Goal: Task Accomplishment & Management: Complete application form

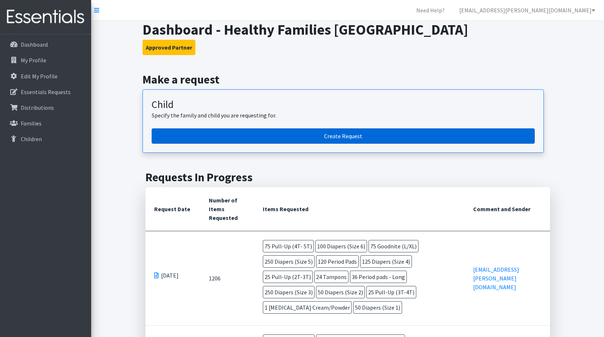
click at [333, 135] on link "Create Request" at bounding box center [343, 135] width 383 height 15
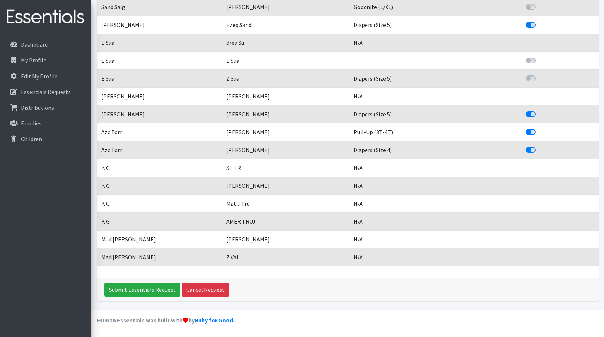
scroll to position [1522, 0]
click at [154, 290] on input "Submit Essentials Request" at bounding box center [142, 289] width 76 height 14
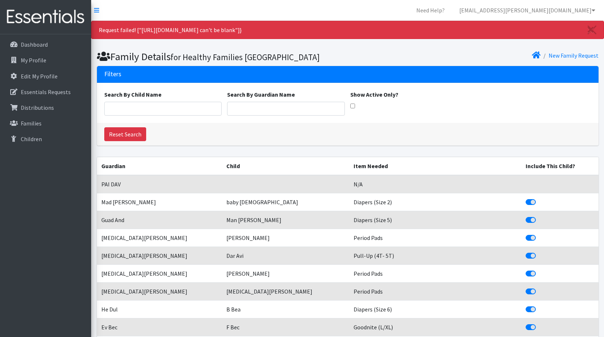
drag, startPoint x: 470, startPoint y: 106, endPoint x: 470, endPoint y: 110, distance: 4.4
click at [470, 108] on div "Search By Child Name Search By Guardian Name Show Active Only?" at bounding box center [347, 103] width 492 height 26
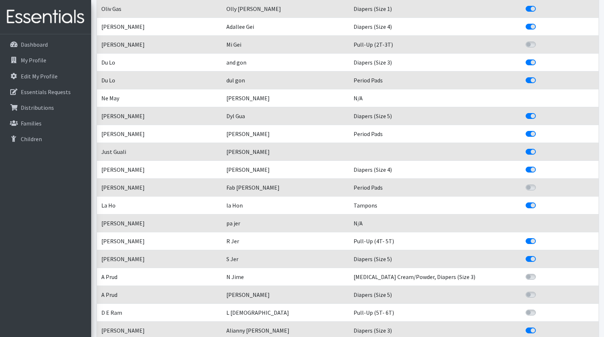
scroll to position [692, 0]
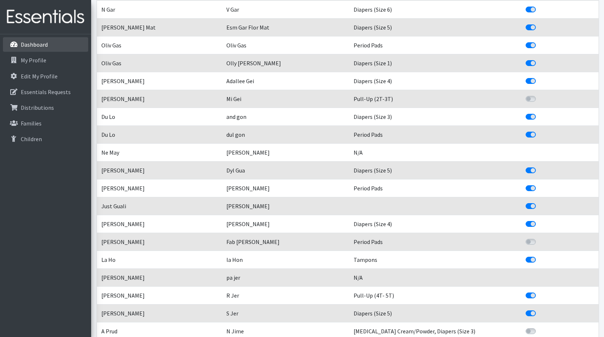
click at [27, 46] on p "Dashboard" at bounding box center [34, 44] width 27 height 7
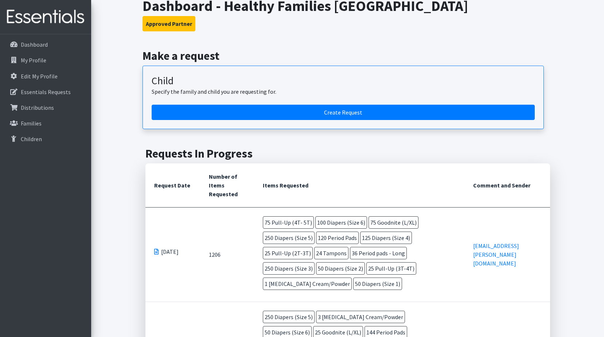
scroll to position [36, 0]
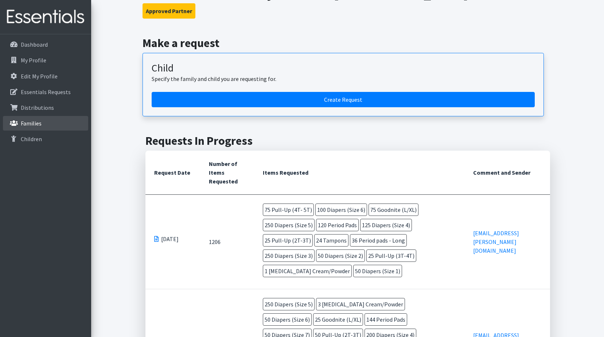
click at [36, 125] on p "Families" at bounding box center [31, 122] width 21 height 7
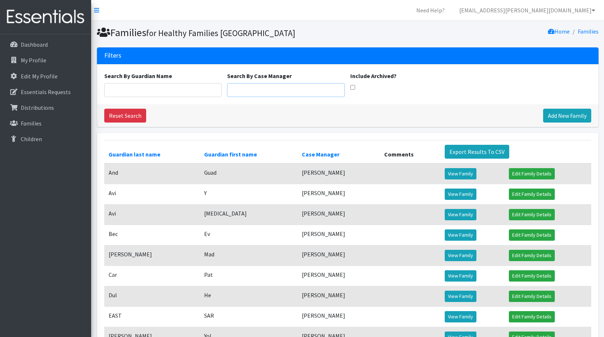
click at [276, 91] on input "Search By Case Manager" at bounding box center [286, 90] width 118 height 14
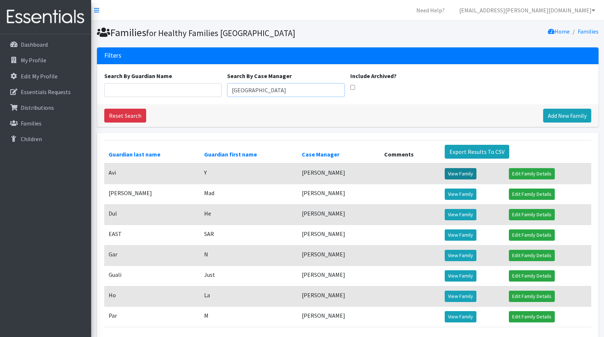
type input "[GEOGRAPHIC_DATA]"
click at [458, 172] on link "View Family" at bounding box center [460, 173] width 32 height 11
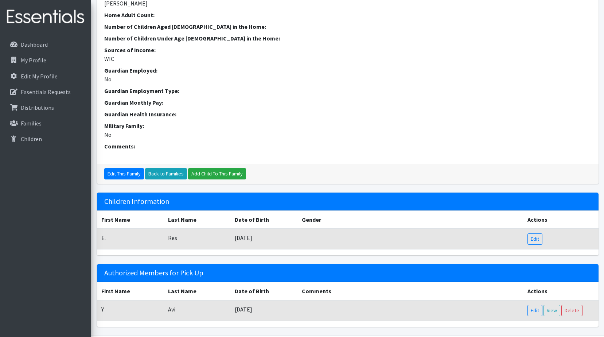
scroll to position [182, 0]
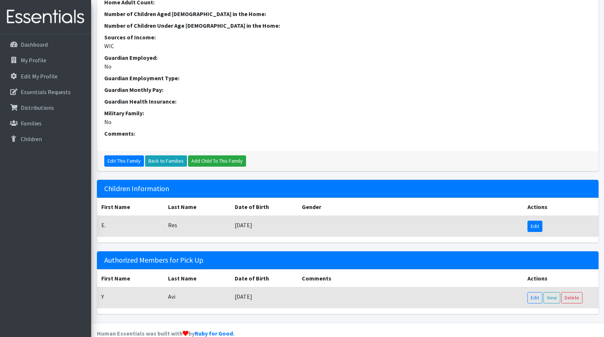
click at [538, 232] on link "Edit" at bounding box center [534, 225] width 15 height 11
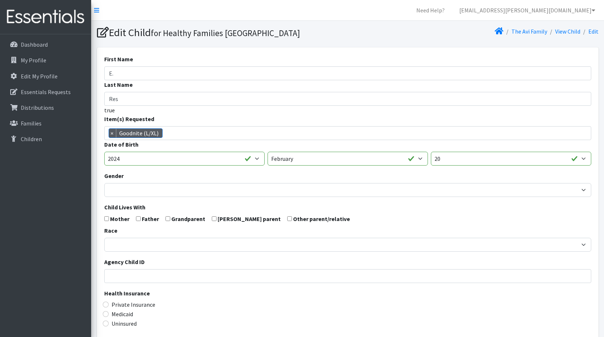
scroll to position [128, 0]
click at [238, 135] on span "× Goodnite (L/XL)" at bounding box center [347, 133] width 487 height 14
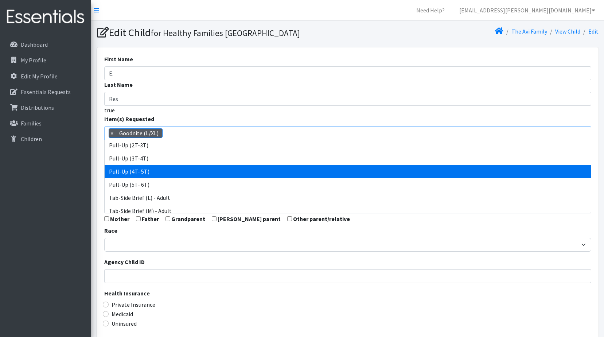
scroll to position [153, 0]
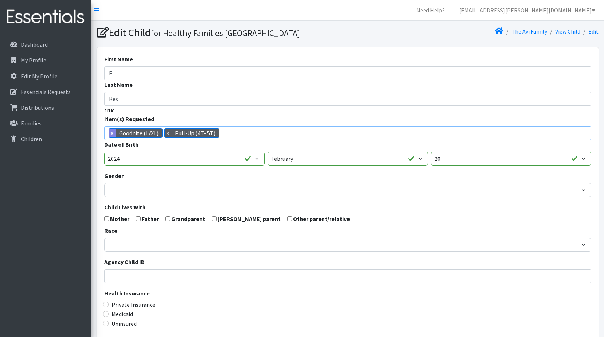
click at [111, 130] on span "×" at bounding box center [112, 133] width 7 height 9
select select "12487"
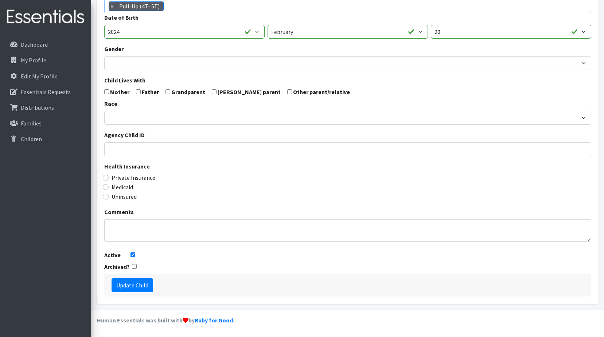
scroll to position [90, 0]
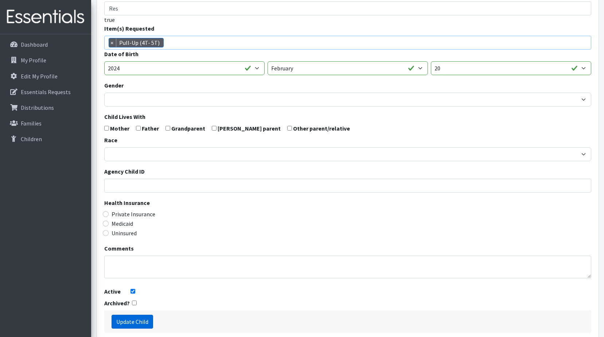
click at [134, 319] on input "Update Child" at bounding box center [132, 321] width 42 height 14
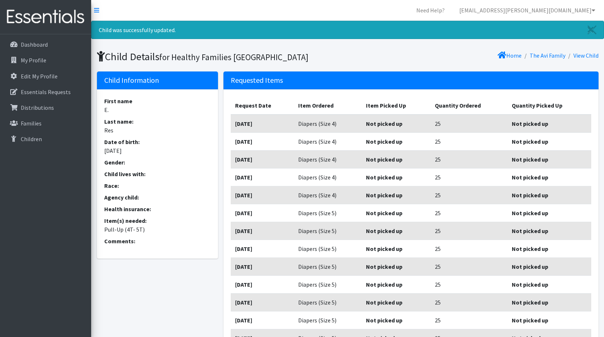
scroll to position [180, 0]
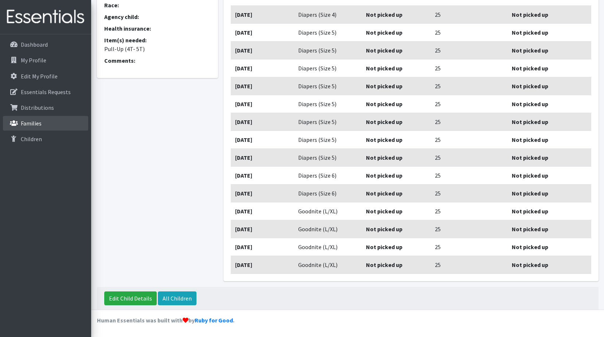
click at [38, 122] on p "Families" at bounding box center [31, 122] width 21 height 7
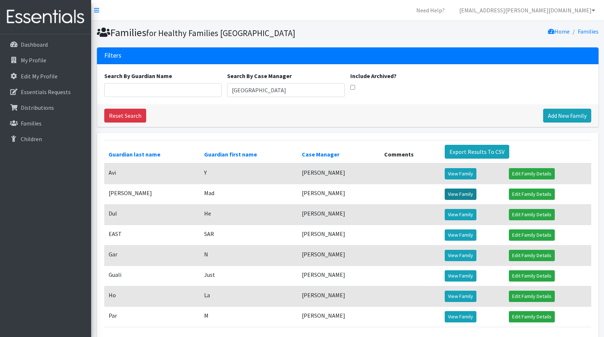
click at [467, 194] on link "View Family" at bounding box center [460, 193] width 32 height 11
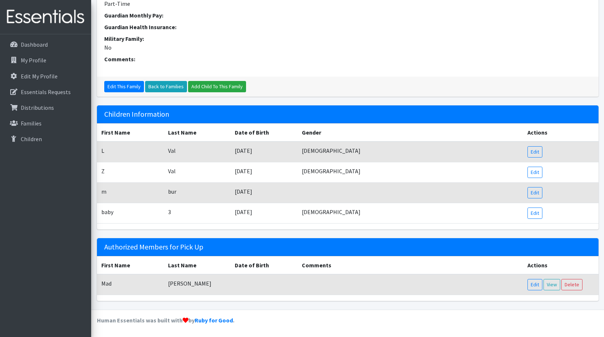
scroll to position [313, 0]
click at [536, 152] on link "Edit" at bounding box center [534, 151] width 15 height 11
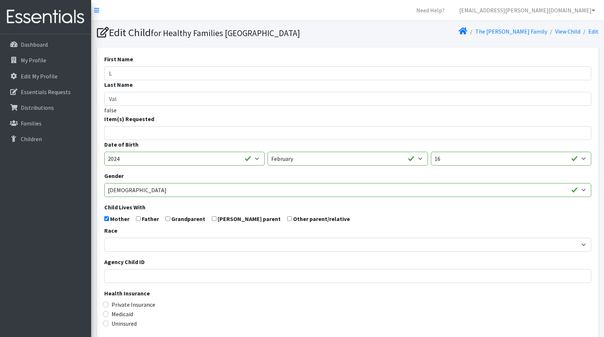
select select
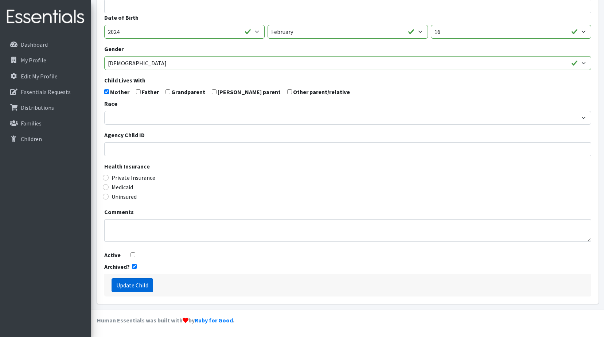
click at [133, 286] on input "Update Child" at bounding box center [132, 285] width 42 height 14
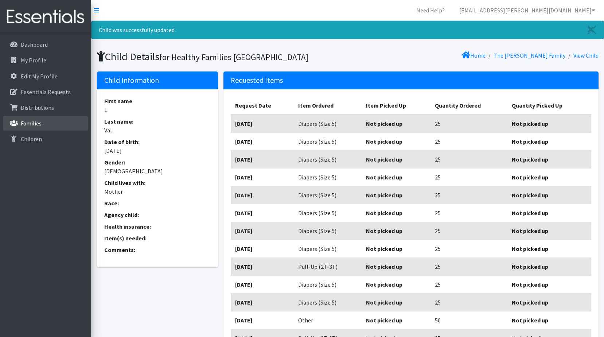
click at [42, 124] on link "Families" at bounding box center [45, 123] width 85 height 15
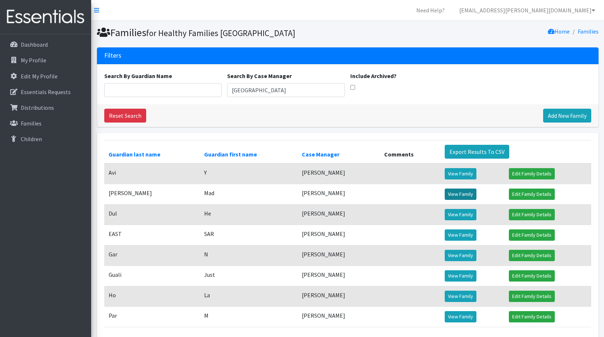
click at [465, 192] on link "View Family" at bounding box center [460, 193] width 32 height 11
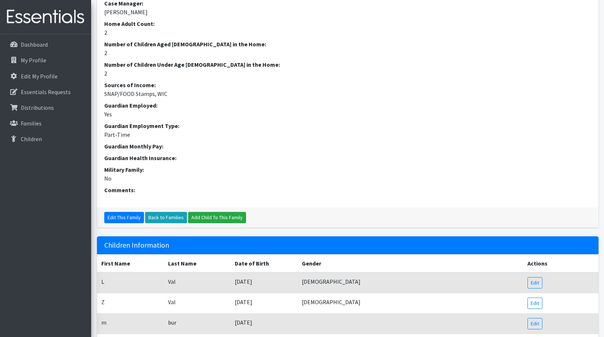
scroll to position [182, 0]
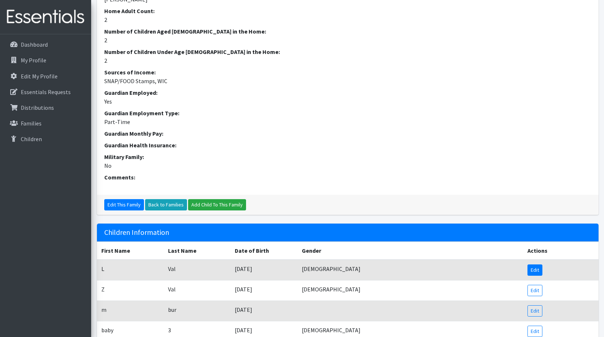
click at [536, 275] on link "Edit" at bounding box center [534, 269] width 15 height 11
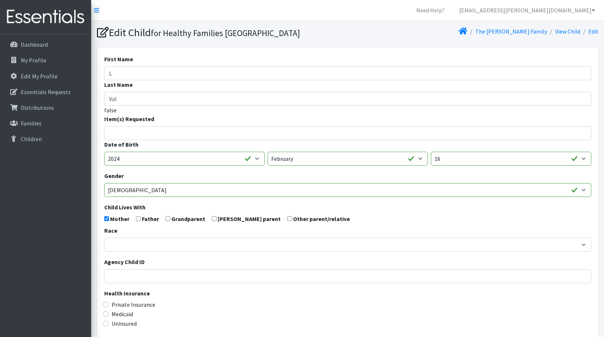
select select
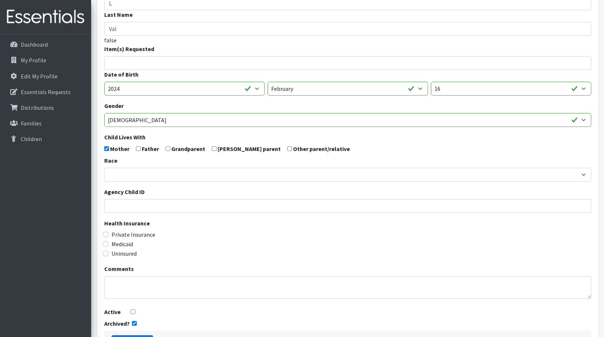
scroll to position [127, 0]
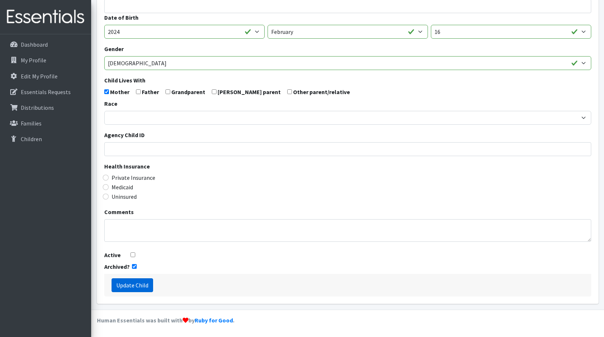
click at [148, 285] on input "Update Child" at bounding box center [132, 285] width 42 height 14
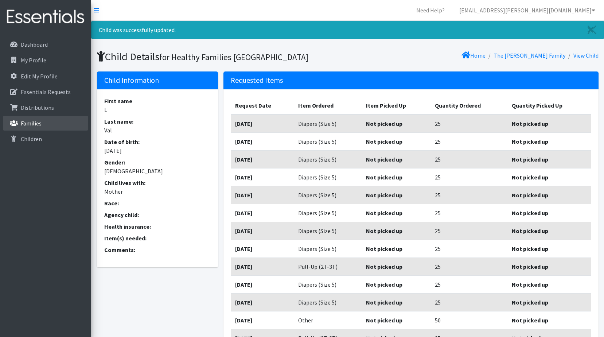
click at [37, 126] on p "Families" at bounding box center [31, 122] width 21 height 7
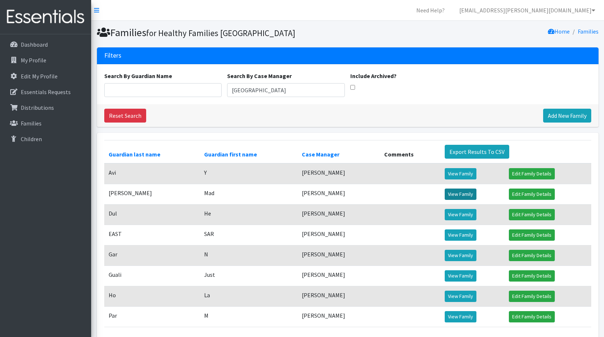
click at [467, 195] on link "View Family" at bounding box center [460, 193] width 32 height 11
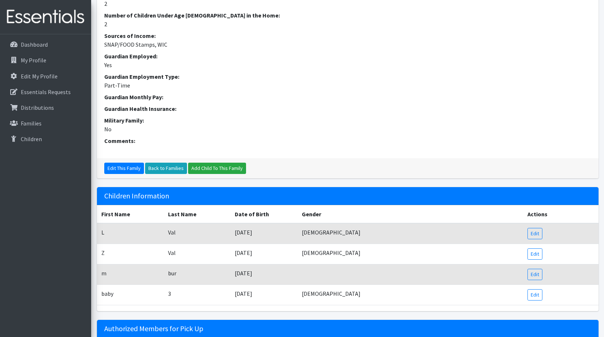
scroll to position [313, 0]
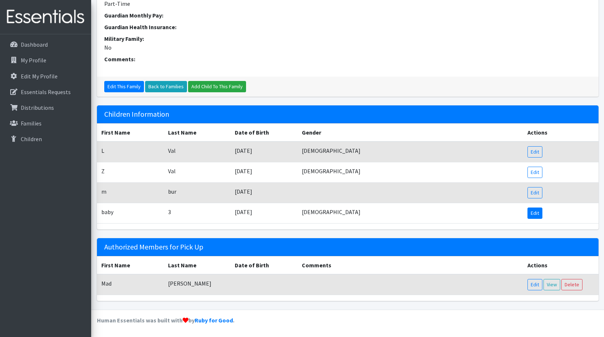
click at [531, 210] on link "Edit" at bounding box center [534, 212] width 15 height 11
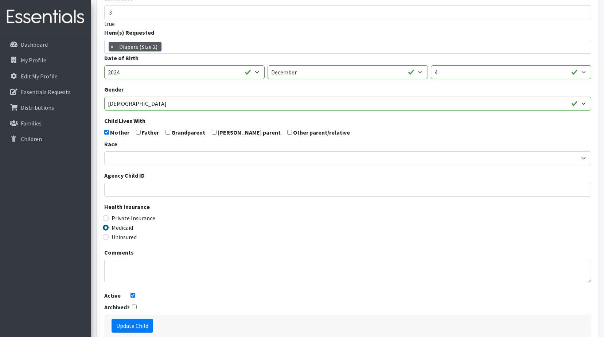
scroll to position [127, 0]
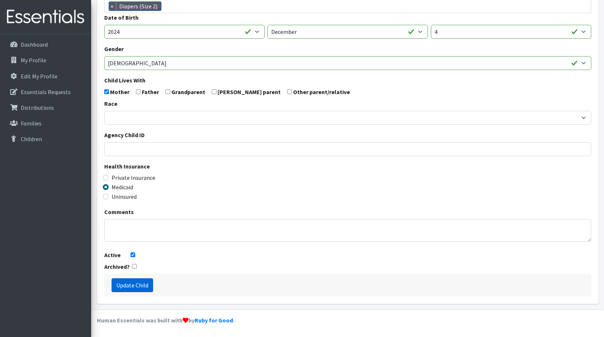
click at [144, 287] on input "Update Child" at bounding box center [132, 285] width 42 height 14
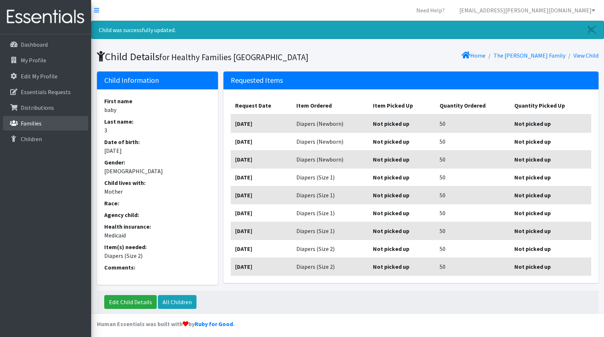
click at [33, 120] on p "Families" at bounding box center [31, 122] width 21 height 7
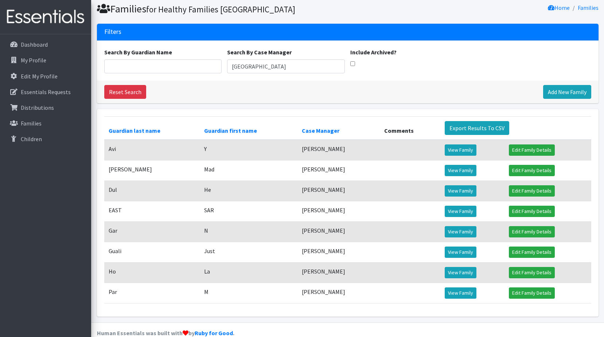
scroll to position [36, 0]
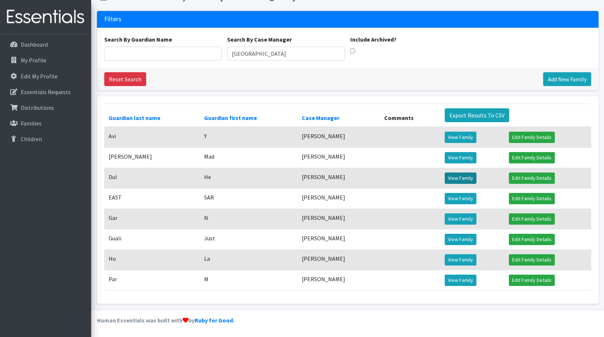
click at [454, 173] on link "View Family" at bounding box center [460, 177] width 32 height 11
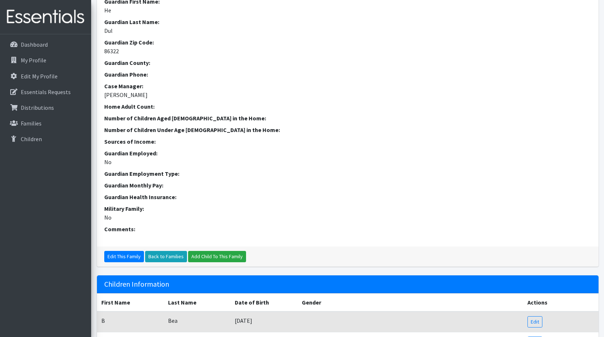
scroll to position [219, 0]
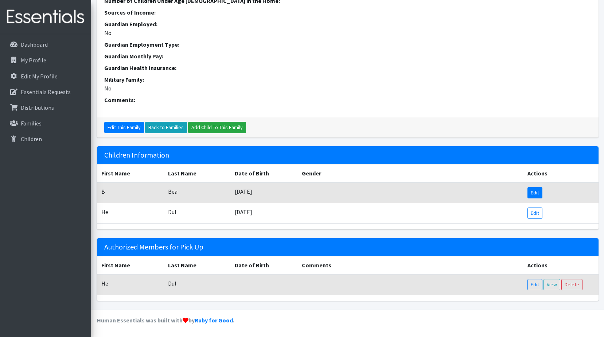
click at [536, 193] on link "Edit" at bounding box center [534, 192] width 15 height 11
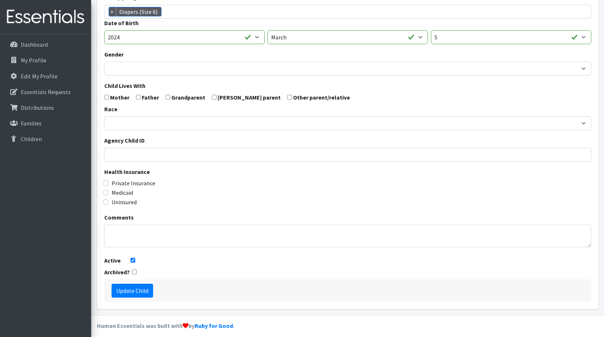
scroll to position [127, 0]
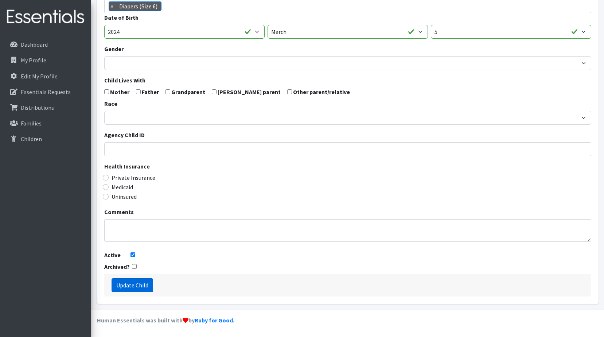
click at [144, 286] on input "Update Child" at bounding box center [132, 285] width 42 height 14
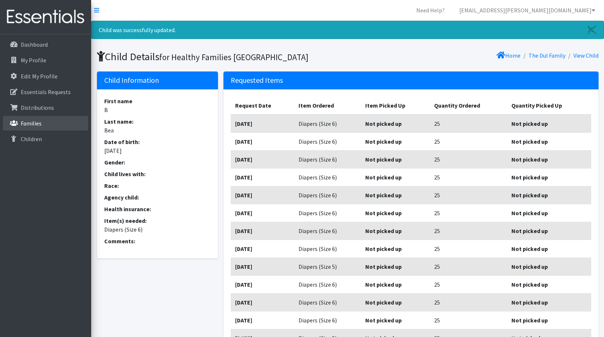
click at [16, 121] on icon at bounding box center [13, 123] width 9 height 7
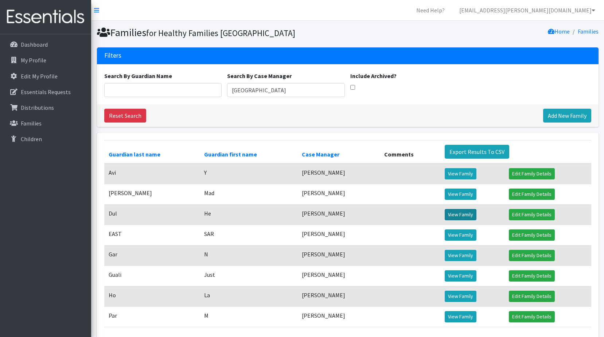
click at [466, 217] on link "View Family" at bounding box center [460, 214] width 32 height 11
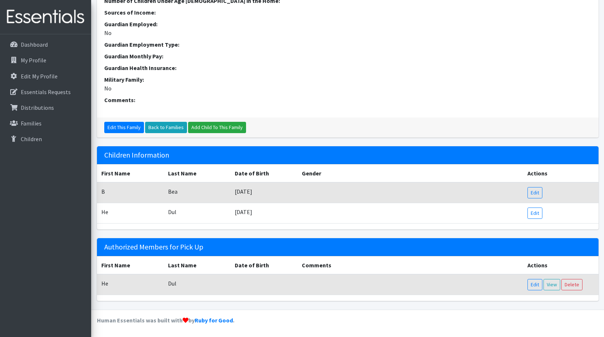
scroll to position [219, 0]
click at [537, 192] on link "Edit" at bounding box center [534, 192] width 15 height 11
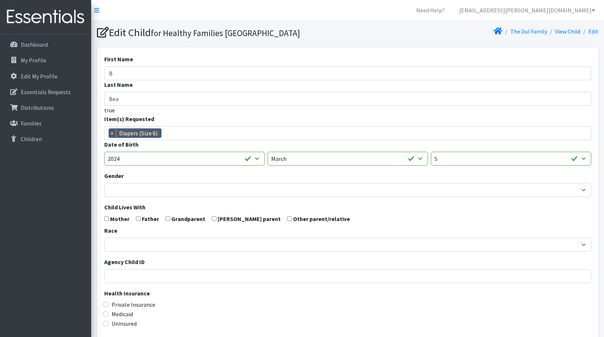
scroll to position [127, 0]
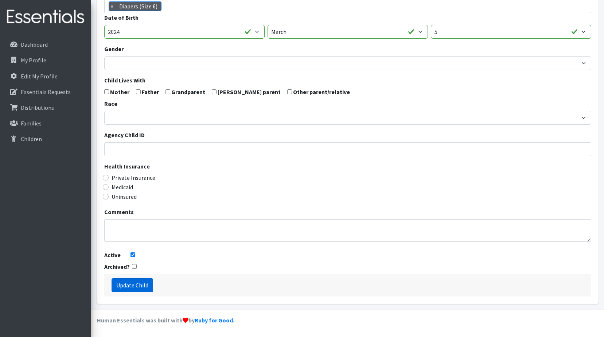
click at [148, 283] on input "Update Child" at bounding box center [132, 285] width 42 height 14
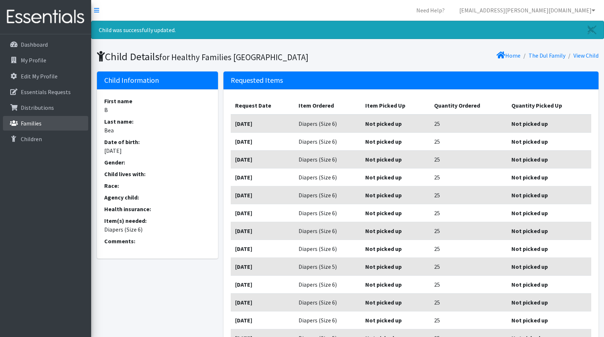
click at [23, 117] on link "Families" at bounding box center [45, 123] width 85 height 15
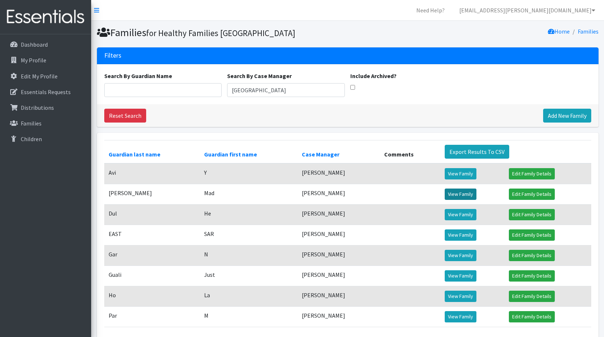
click at [461, 195] on link "View Family" at bounding box center [460, 193] width 32 height 11
click at [451, 216] on link "View Family" at bounding box center [460, 214] width 32 height 11
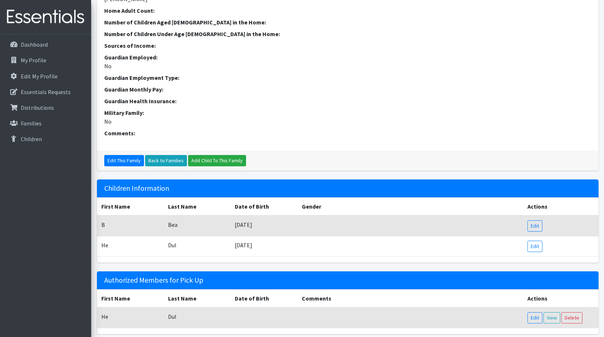
scroll to position [219, 0]
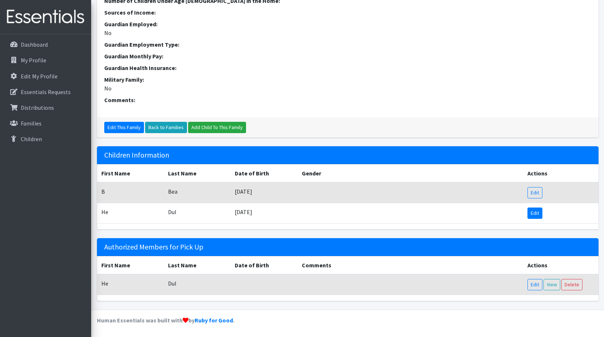
click at [532, 214] on link "Edit" at bounding box center [534, 212] width 15 height 11
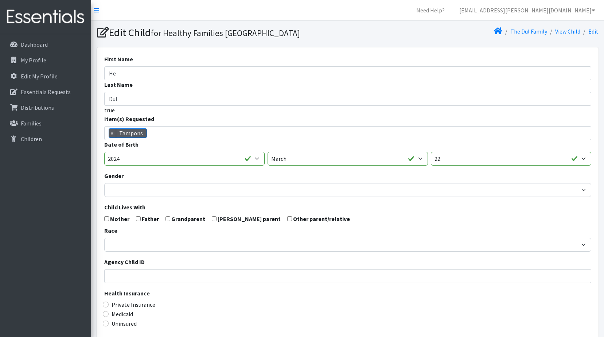
scroll to position [127, 0]
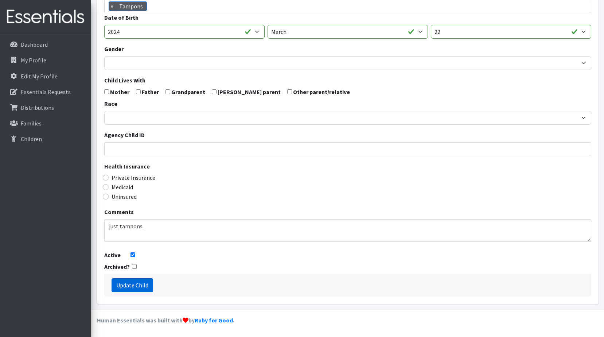
drag, startPoint x: 148, startPoint y: 285, endPoint x: 157, endPoint y: 282, distance: 9.0
click at [147, 285] on input "Update Child" at bounding box center [132, 285] width 42 height 14
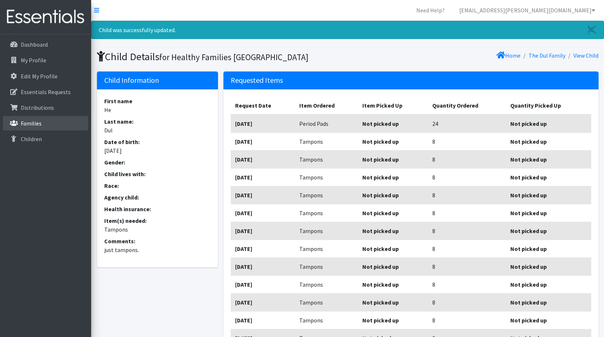
click at [43, 125] on link "Families" at bounding box center [45, 123] width 85 height 15
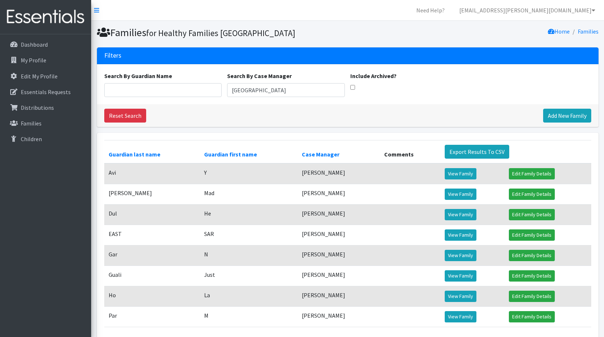
scroll to position [36, 0]
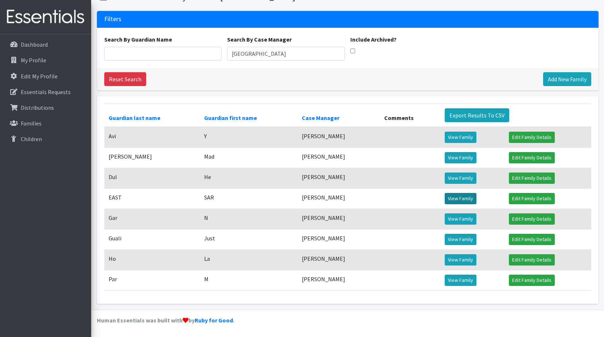
click at [469, 198] on link "View Family" at bounding box center [460, 198] width 32 height 11
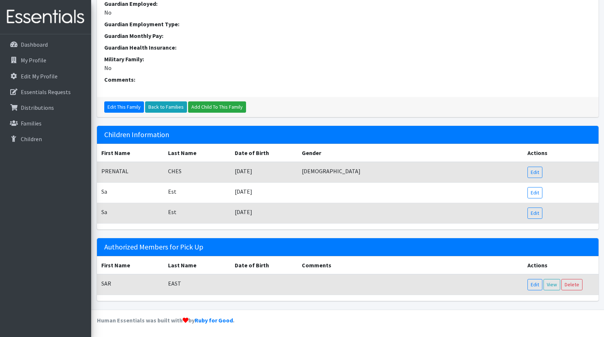
scroll to position [255, 0]
click at [540, 176] on link "Edit" at bounding box center [534, 171] width 15 height 11
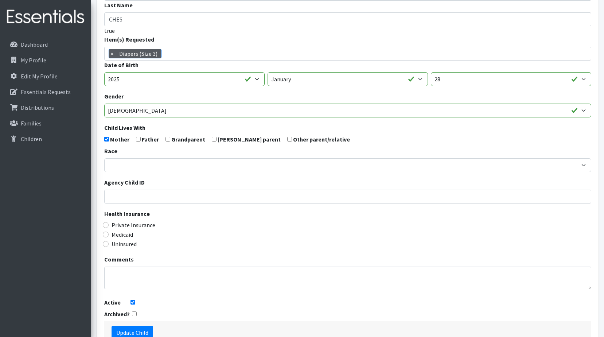
scroll to position [127, 0]
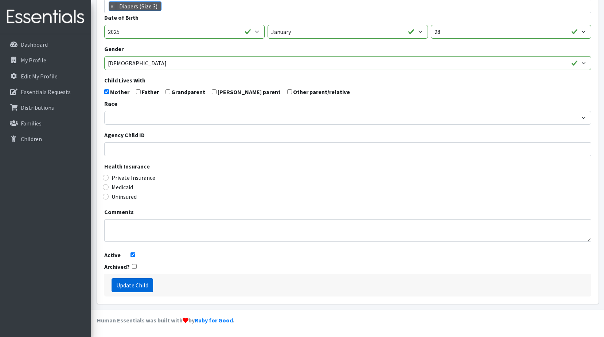
click at [115, 285] on input "Update Child" at bounding box center [132, 285] width 42 height 14
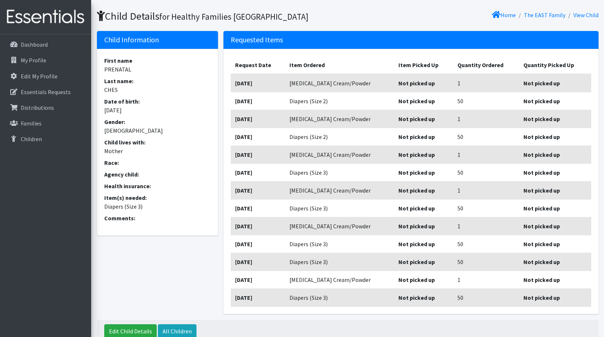
scroll to position [73, 0]
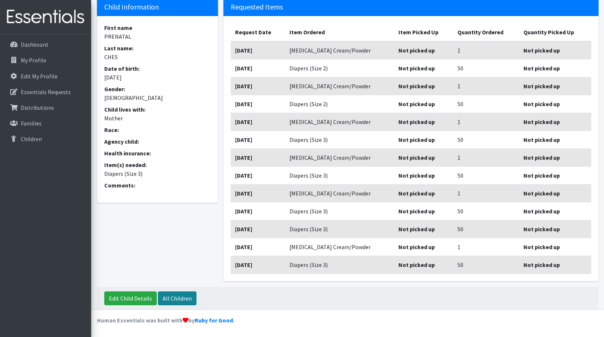
click at [168, 299] on link "All Children" at bounding box center [177, 298] width 39 height 14
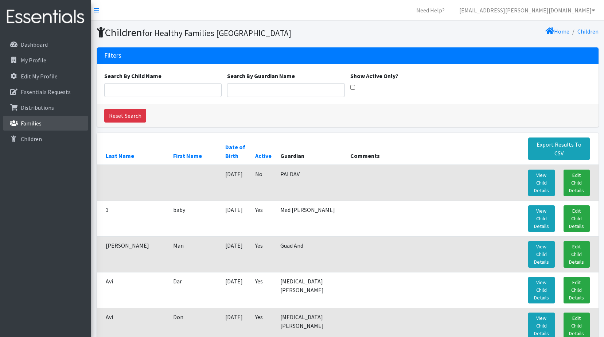
click at [32, 124] on p "Families" at bounding box center [31, 122] width 21 height 7
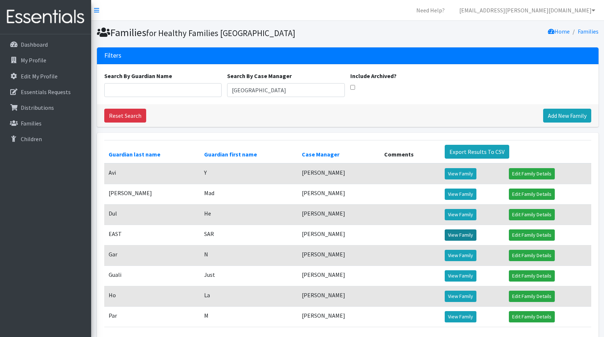
click at [466, 234] on link "View Family" at bounding box center [460, 234] width 32 height 11
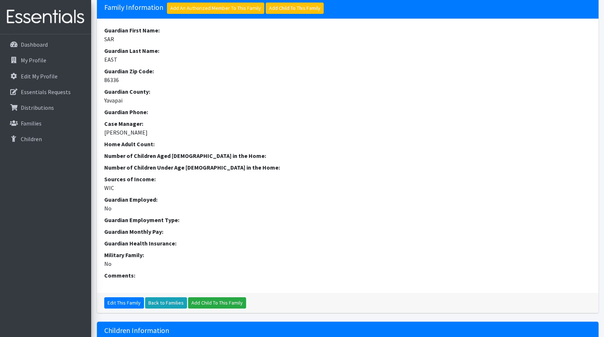
scroll to position [255, 0]
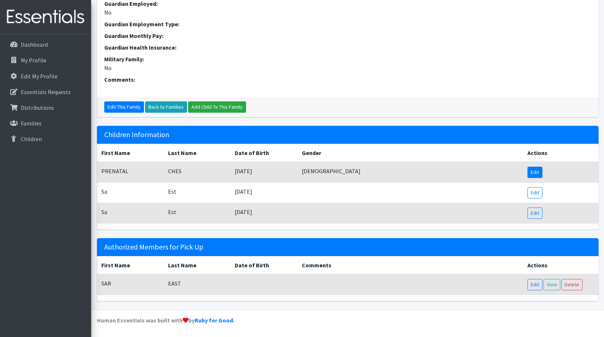
click at [537, 172] on link "Edit" at bounding box center [534, 171] width 15 height 11
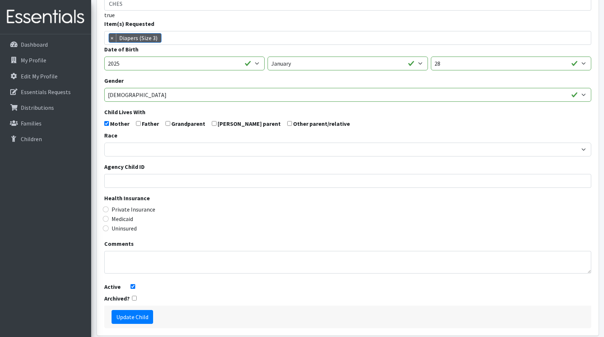
scroll to position [127, 0]
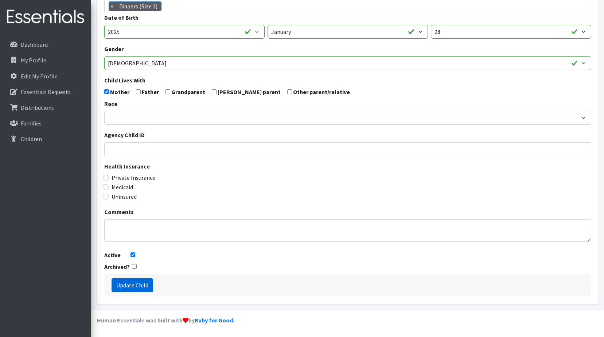
click at [129, 286] on input "Update Child" at bounding box center [132, 285] width 42 height 14
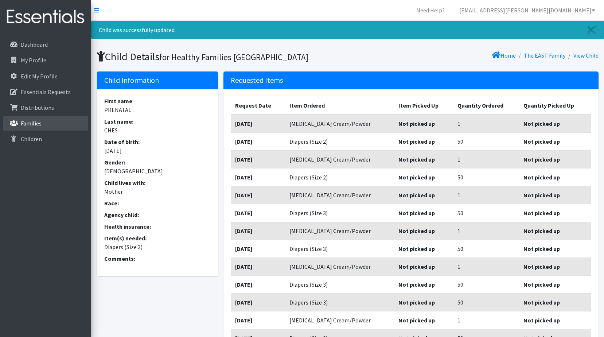
click at [59, 125] on link "Families" at bounding box center [45, 123] width 85 height 15
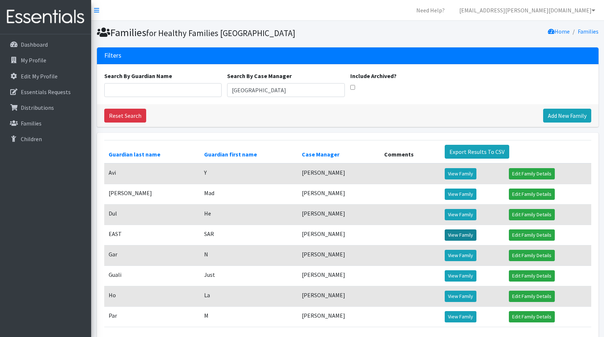
click at [466, 235] on link "View Family" at bounding box center [460, 234] width 32 height 11
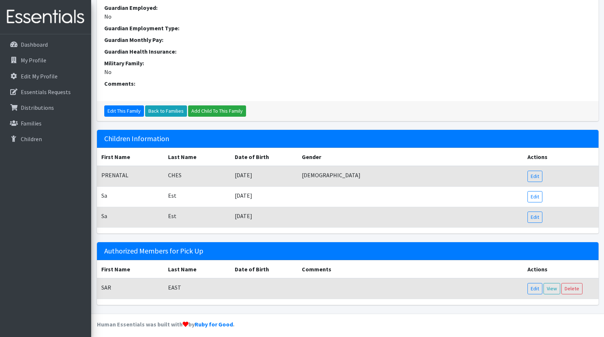
scroll to position [257, 0]
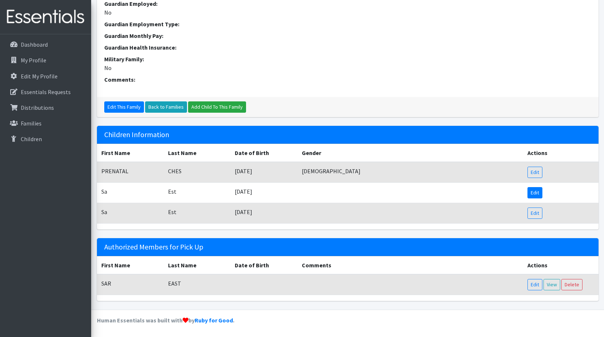
click at [539, 196] on link "Edit" at bounding box center [534, 192] width 15 height 11
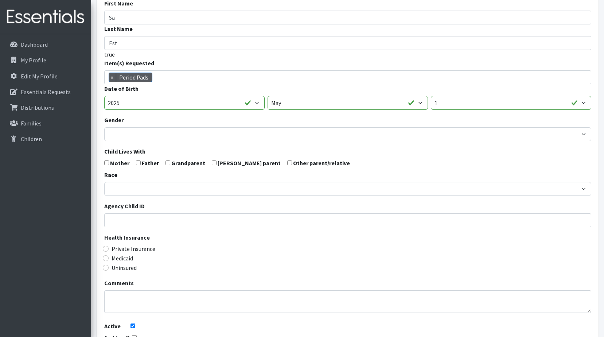
scroll to position [127, 0]
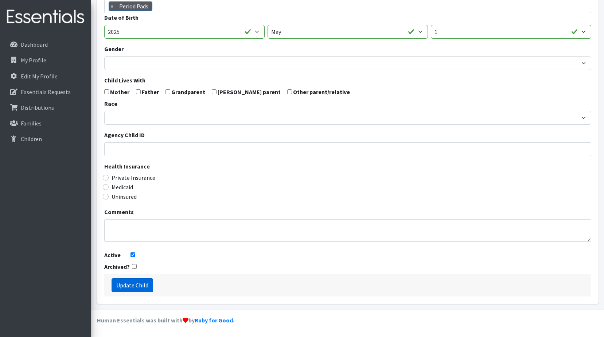
click at [116, 286] on input "Update Child" at bounding box center [132, 285] width 42 height 14
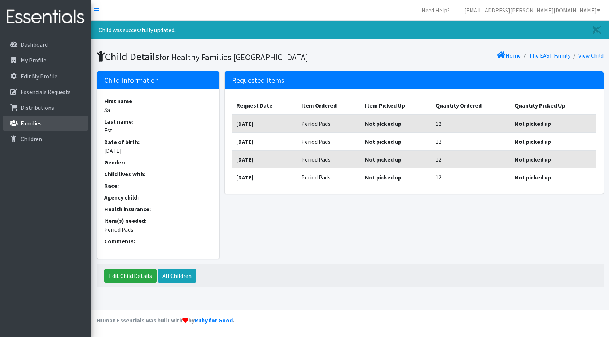
click at [46, 129] on link "Families" at bounding box center [45, 123] width 85 height 15
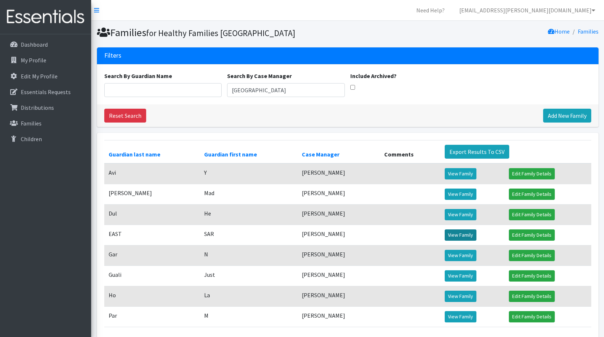
click at [452, 235] on link "View Family" at bounding box center [460, 234] width 32 height 11
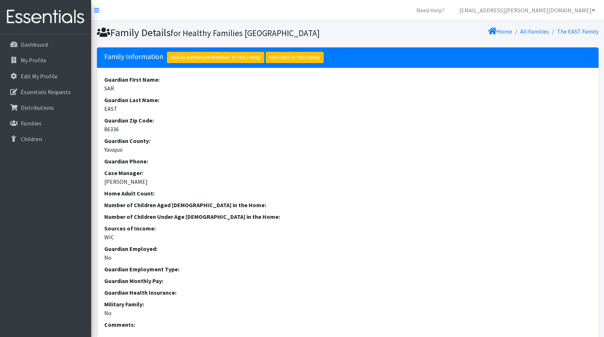
scroll to position [219, 0]
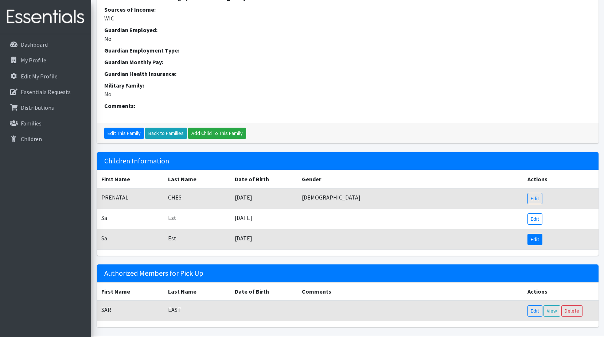
click at [536, 245] on link "Edit" at bounding box center [534, 239] width 15 height 11
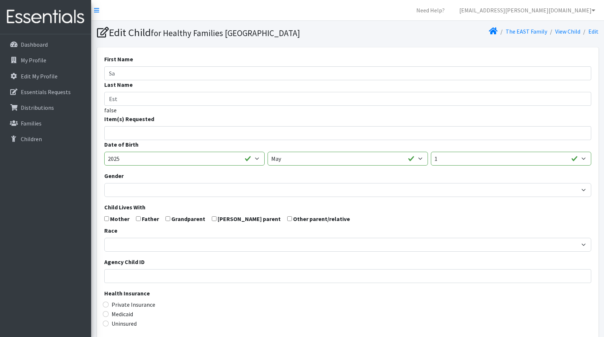
select select
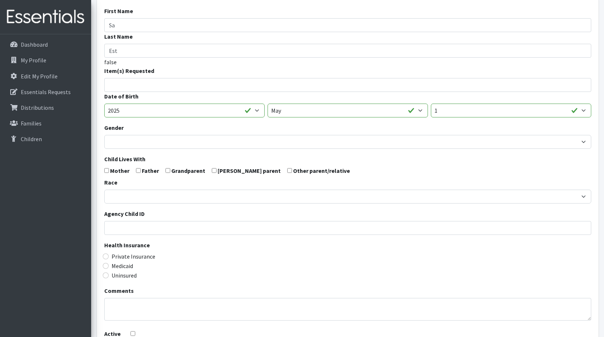
scroll to position [127, 0]
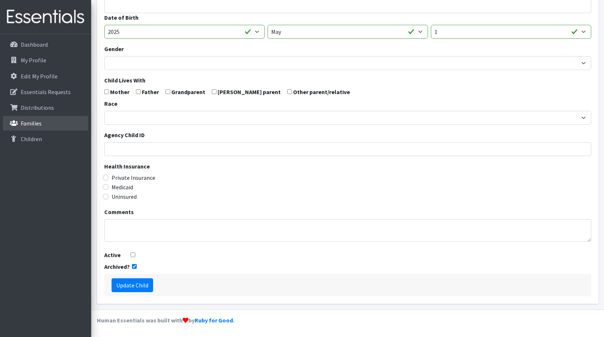
click at [74, 126] on link "Families" at bounding box center [45, 123] width 85 height 15
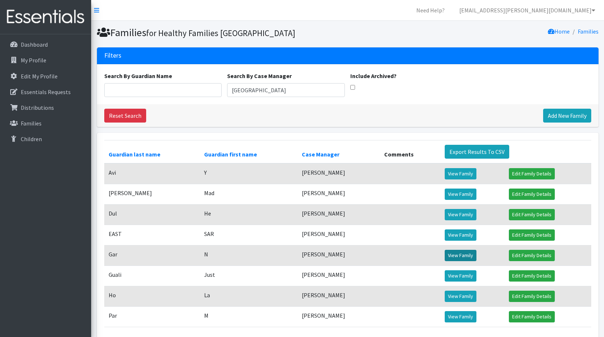
click at [469, 255] on link "View Family" at bounding box center [460, 255] width 32 height 11
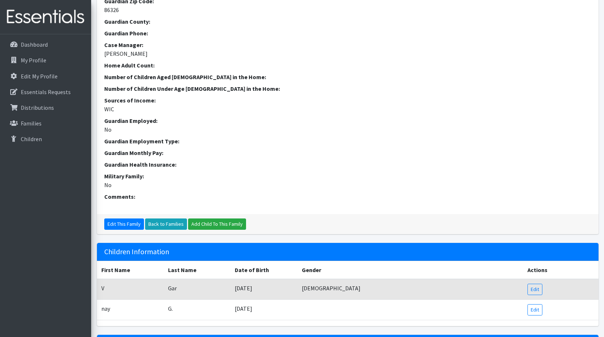
scroll to position [208, 0]
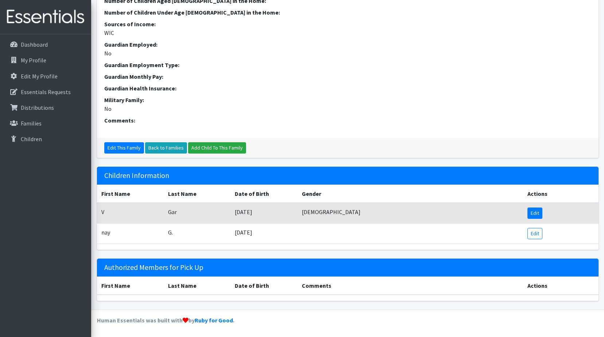
click at [534, 208] on link "Edit" at bounding box center [534, 212] width 15 height 11
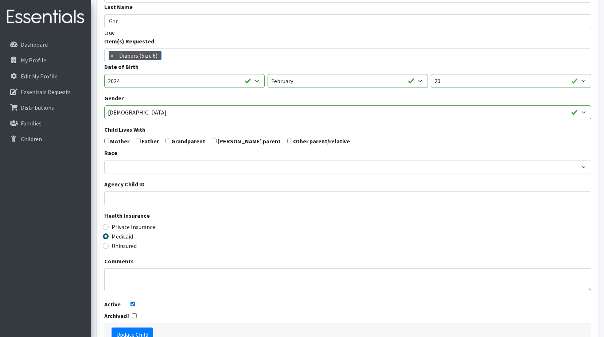
scroll to position [127, 0]
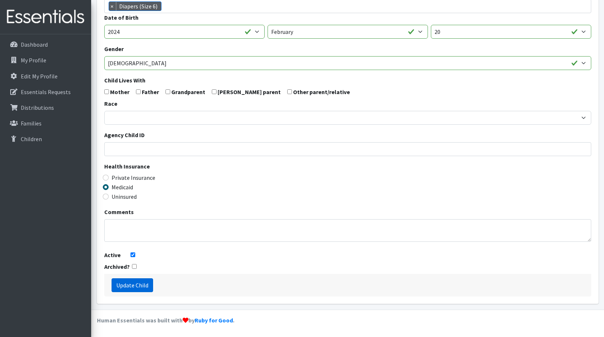
click at [141, 283] on input "Update Child" at bounding box center [132, 285] width 42 height 14
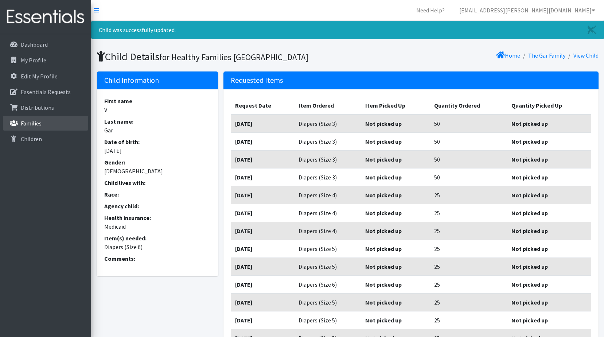
click at [28, 124] on p "Families" at bounding box center [31, 122] width 21 height 7
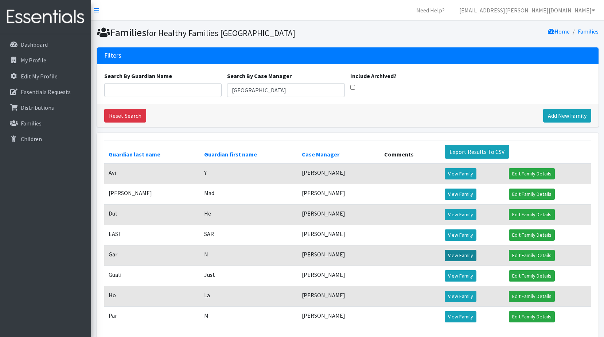
click at [451, 254] on link "View Family" at bounding box center [460, 255] width 32 height 11
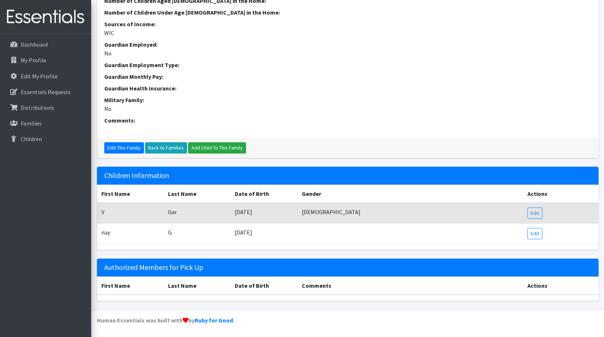
scroll to position [208, 0]
click at [529, 230] on link "Edit" at bounding box center [534, 233] width 15 height 11
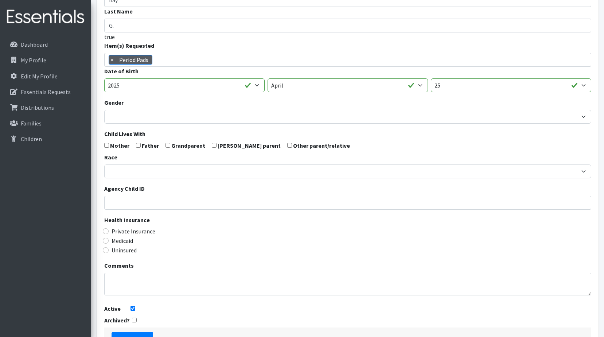
scroll to position [127, 0]
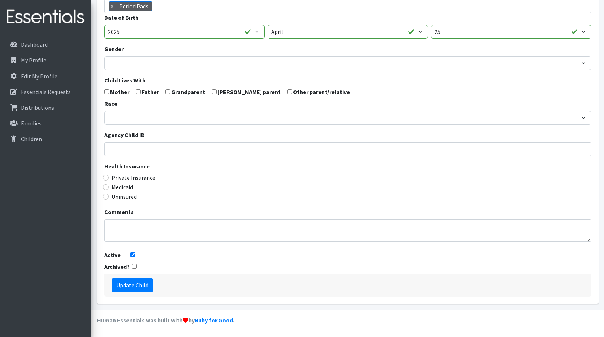
click at [123, 292] on div "Update Child" at bounding box center [347, 285] width 487 height 23
click at [128, 285] on input "Update Child" at bounding box center [132, 285] width 42 height 14
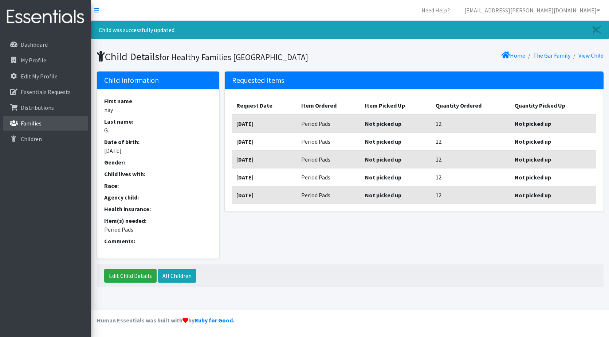
click at [28, 120] on p "Families" at bounding box center [31, 122] width 21 height 7
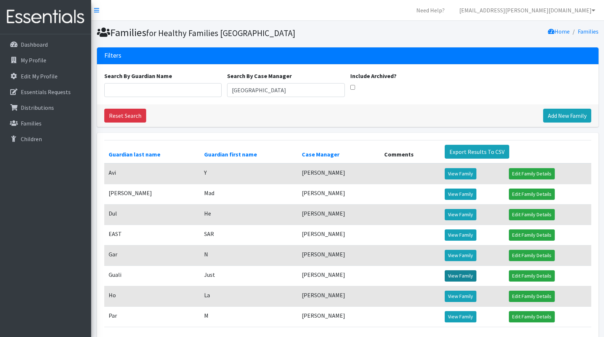
click at [462, 274] on link "View Family" at bounding box center [460, 275] width 32 height 11
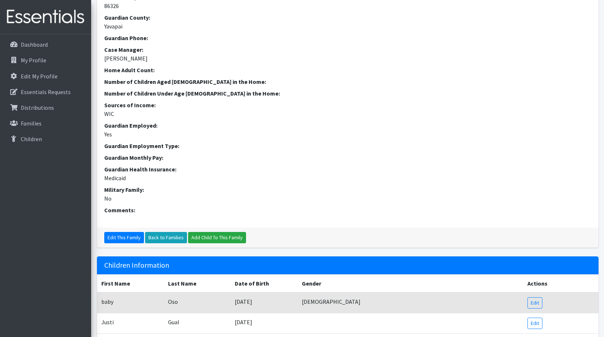
scroll to position [246, 0]
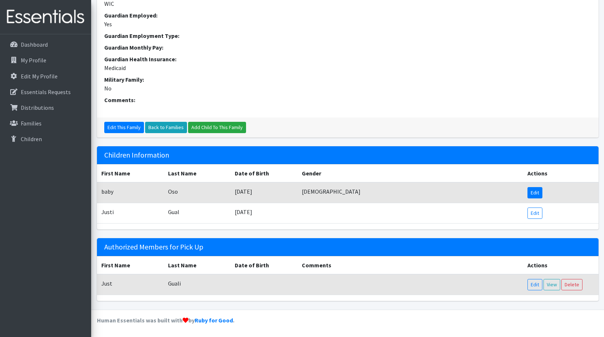
click at [536, 196] on link "Edit" at bounding box center [534, 192] width 15 height 11
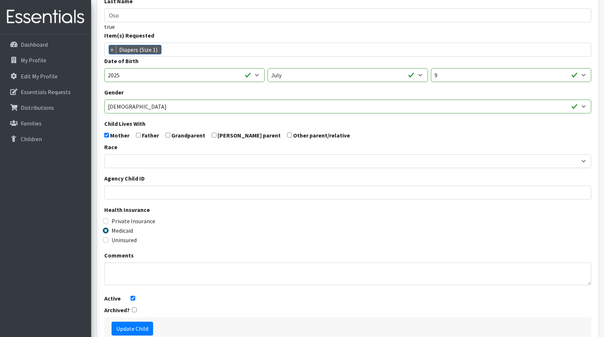
scroll to position [127, 0]
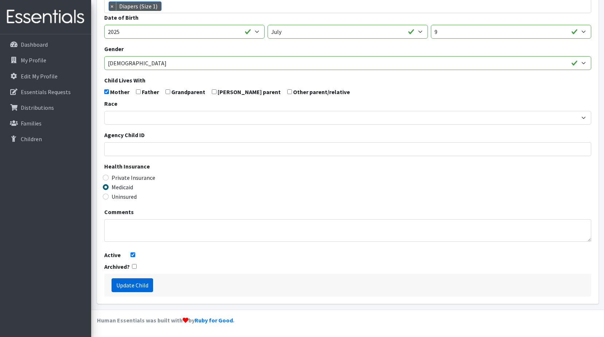
click at [146, 287] on input "Update Child" at bounding box center [132, 285] width 42 height 14
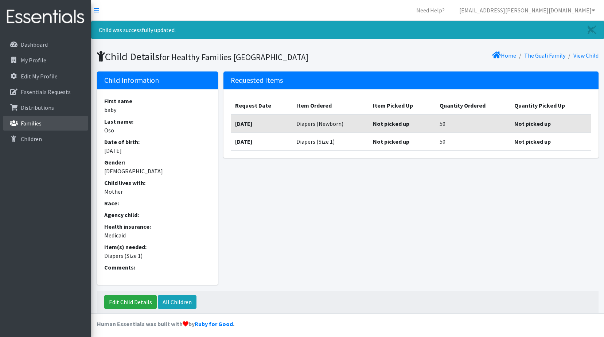
click at [23, 122] on p "Families" at bounding box center [31, 122] width 21 height 7
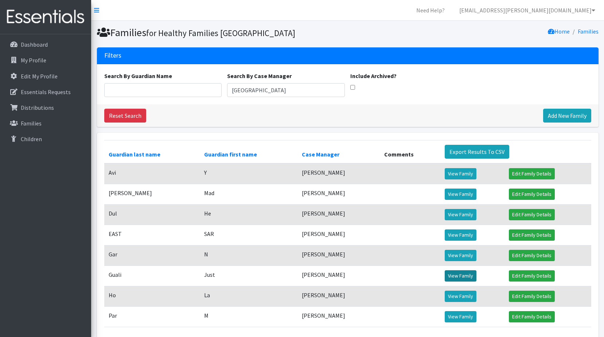
click at [461, 277] on link "View Family" at bounding box center [460, 275] width 32 height 11
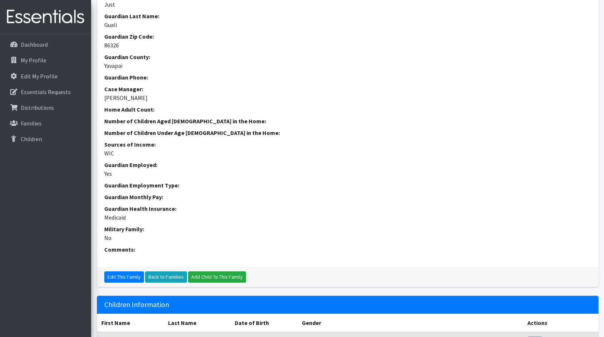
scroll to position [219, 0]
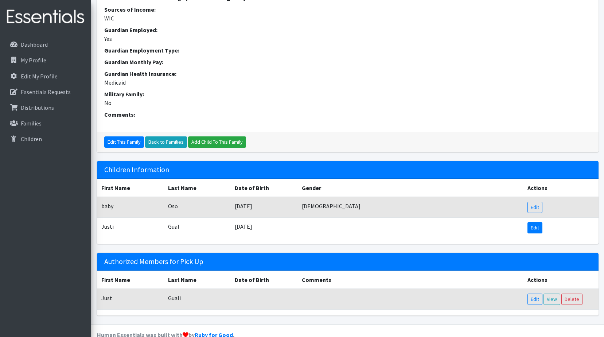
click at [537, 233] on link "Edit" at bounding box center [534, 227] width 15 height 11
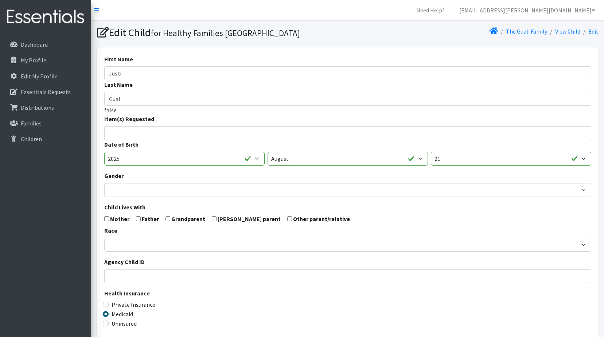
select select
click at [160, 136] on ul at bounding box center [350, 131] width 491 height 9
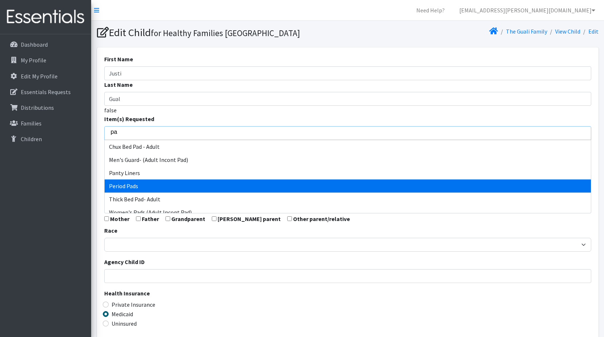
type input "pa"
select select "13502"
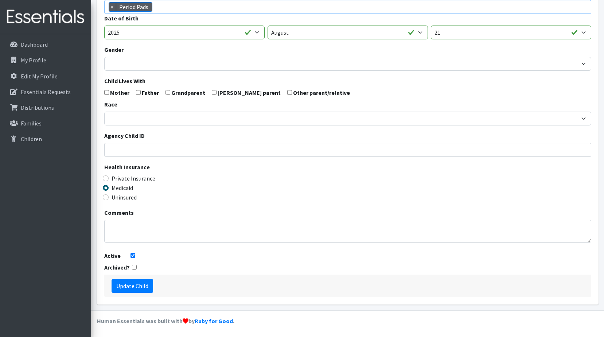
scroll to position [127, 0]
click at [129, 283] on input "Update Child" at bounding box center [132, 285] width 42 height 14
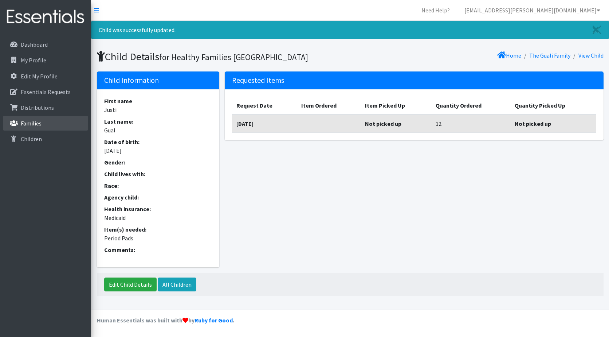
click at [31, 119] on p "Families" at bounding box center [31, 122] width 21 height 7
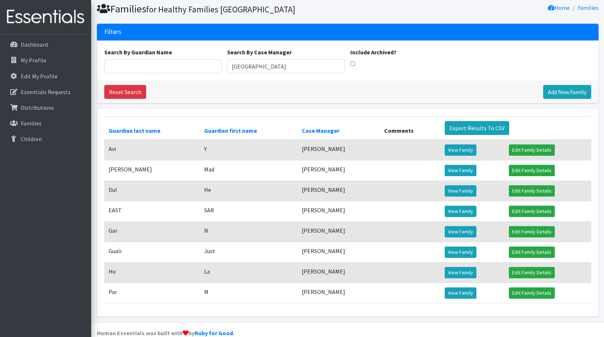
scroll to position [36, 0]
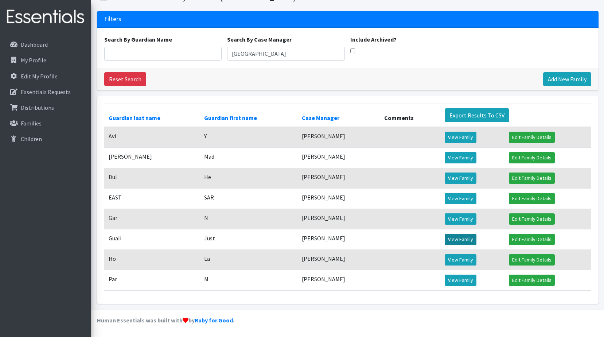
click at [459, 235] on link "View Family" at bounding box center [460, 239] width 32 height 11
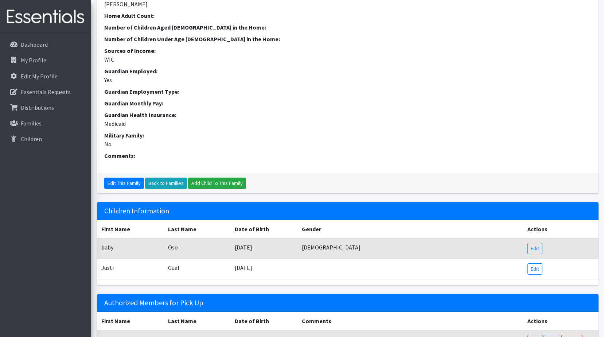
scroll to position [246, 0]
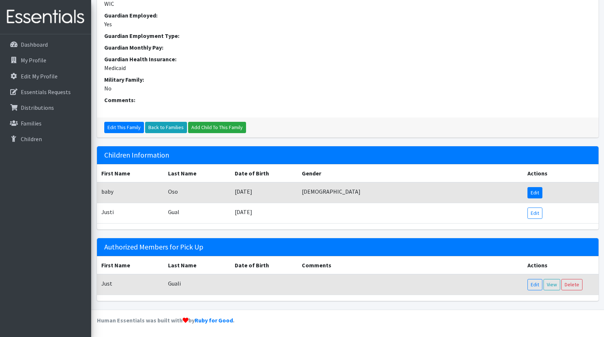
click at [538, 196] on link "Edit" at bounding box center [534, 192] width 15 height 11
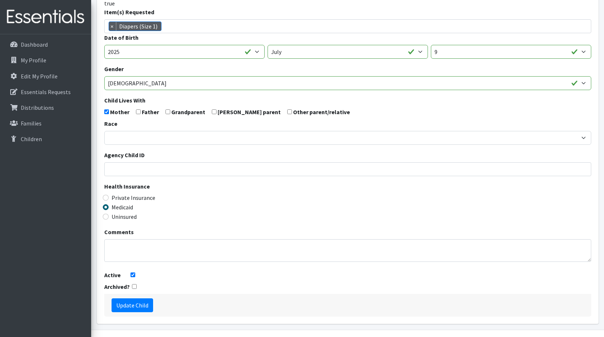
scroll to position [127, 0]
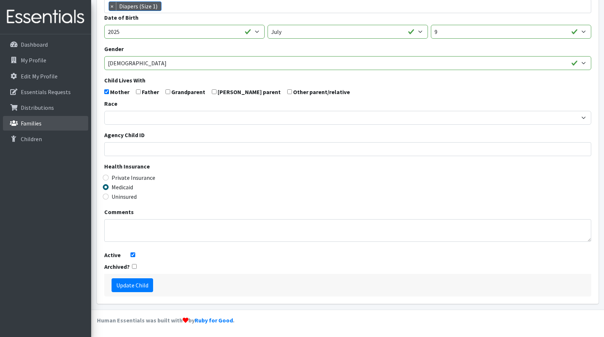
click at [31, 129] on link "Families" at bounding box center [45, 123] width 85 height 15
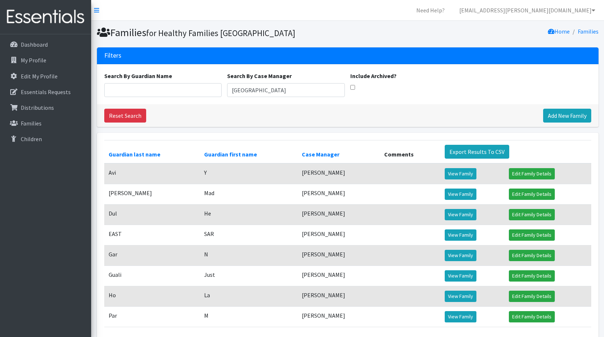
scroll to position [36, 0]
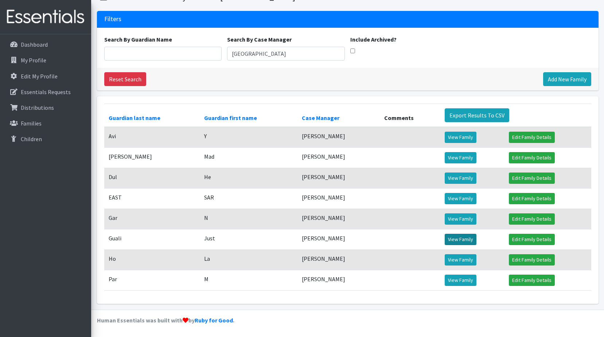
click at [460, 236] on link "View Family" at bounding box center [460, 239] width 32 height 11
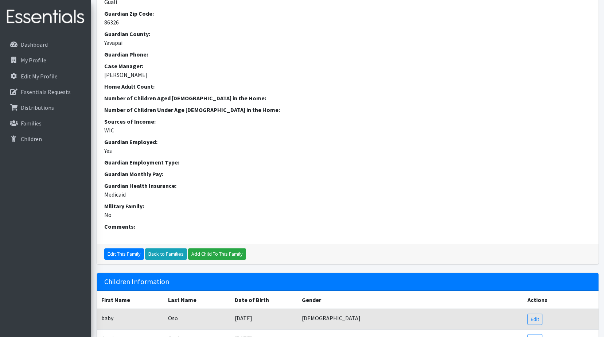
scroll to position [246, 0]
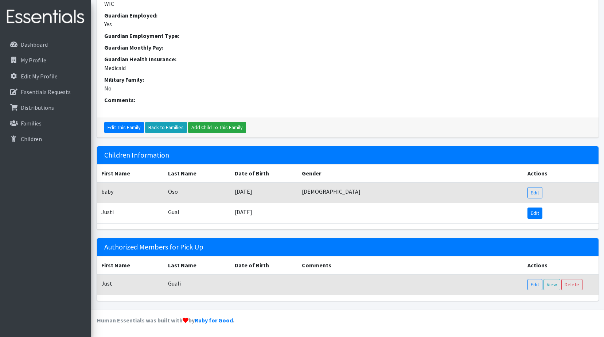
click at [541, 212] on link "Edit" at bounding box center [534, 212] width 15 height 11
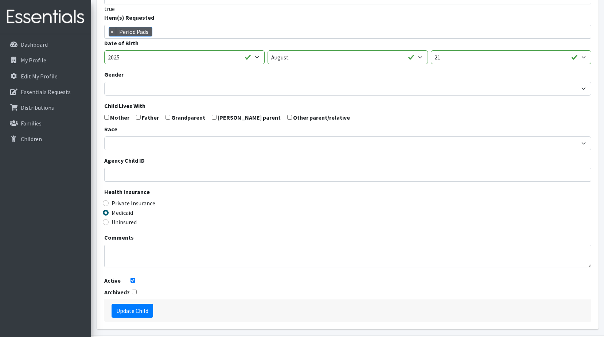
scroll to position [109, 0]
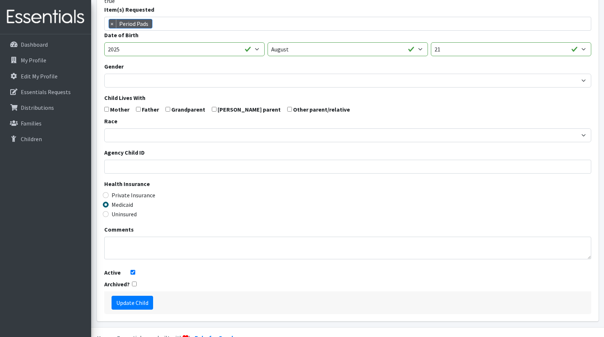
click at [106, 108] on input "checkbox" at bounding box center [106, 109] width 5 height 5
checkbox input "true"
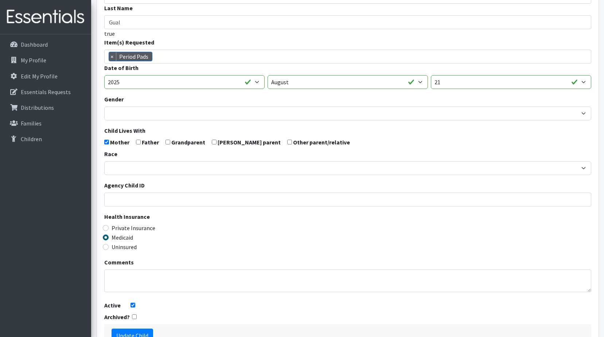
scroll to position [127, 0]
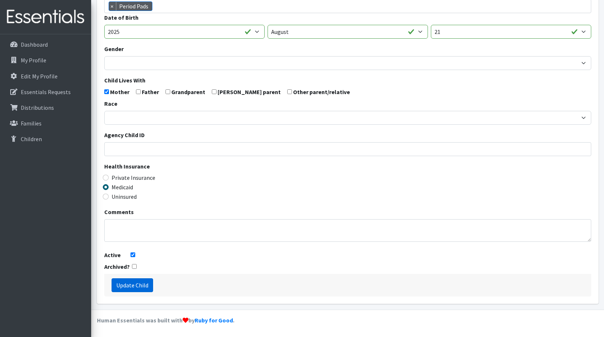
click at [131, 283] on input "Update Child" at bounding box center [132, 285] width 42 height 14
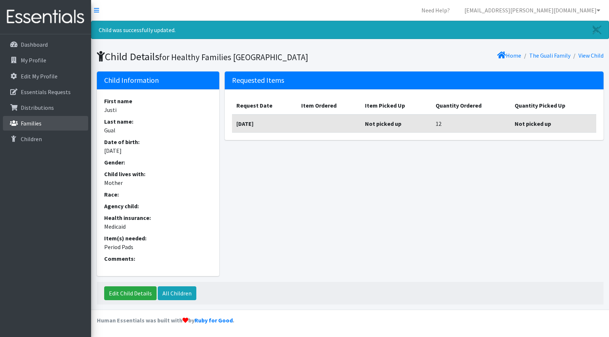
click at [44, 123] on link "Families" at bounding box center [45, 123] width 85 height 15
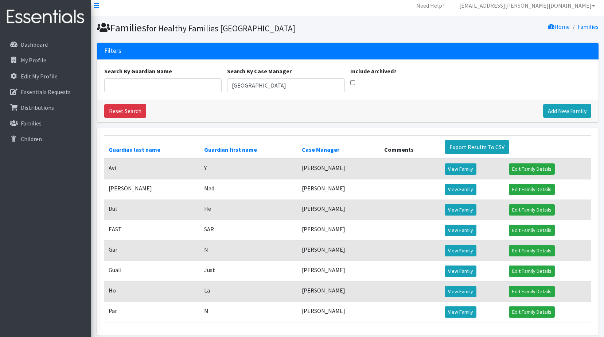
scroll to position [36, 0]
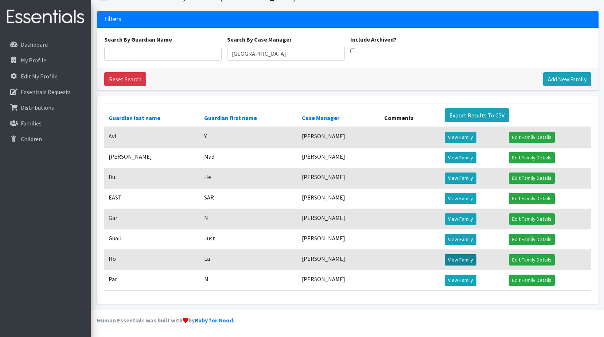
click at [451, 255] on link "View Family" at bounding box center [460, 259] width 32 height 11
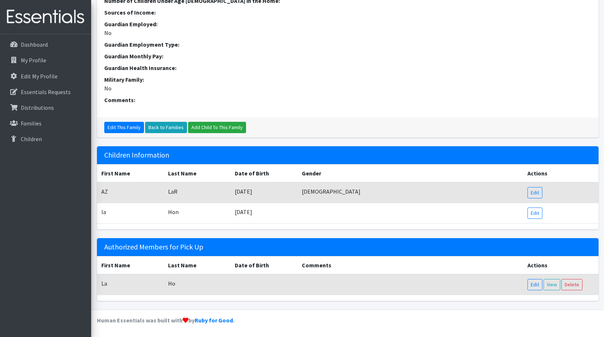
scroll to position [228, 0]
click at [533, 186] on td "Edit" at bounding box center [560, 192] width 75 height 21
click at [533, 190] on link "Edit" at bounding box center [534, 192] width 15 height 11
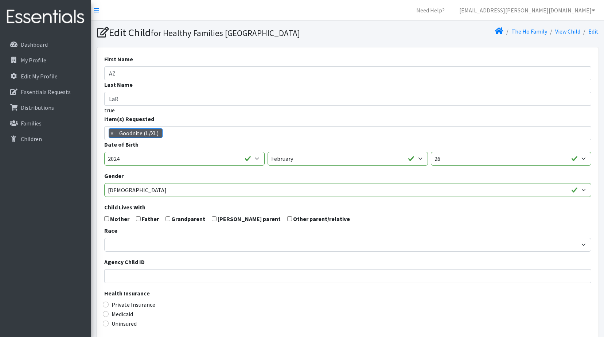
scroll to position [128, 0]
click at [549, 133] on span "× Goodnite (L/XL)" at bounding box center [347, 133] width 487 height 14
click at [114, 133] on span "×" at bounding box center [112, 133] width 7 height 9
select select "12487"
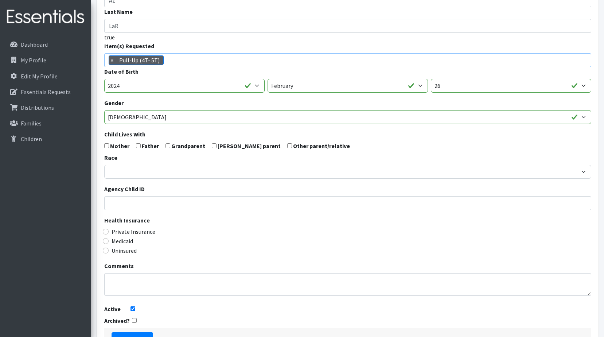
scroll to position [127, 0]
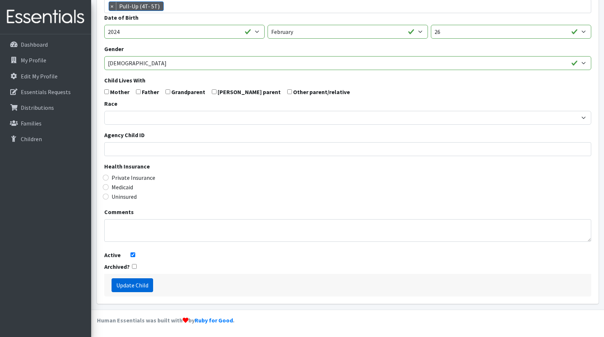
click at [145, 279] on input "Update Child" at bounding box center [132, 285] width 42 height 14
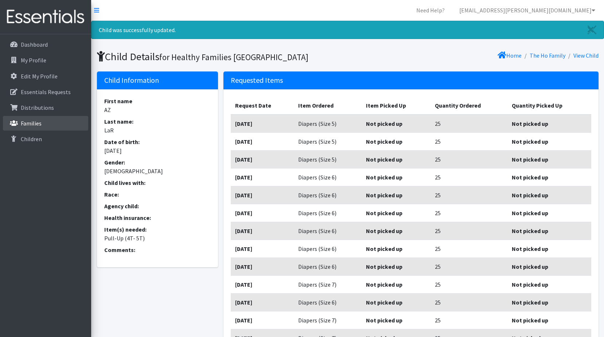
click at [38, 121] on p "Families" at bounding box center [31, 122] width 21 height 7
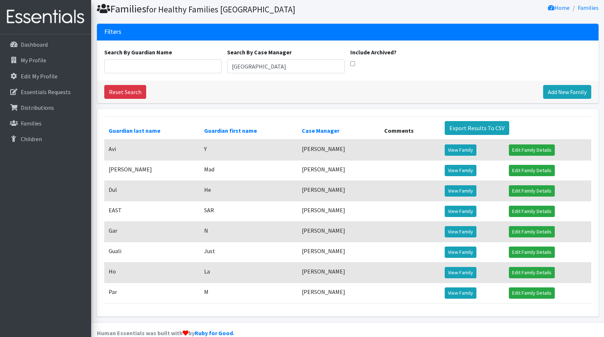
scroll to position [36, 0]
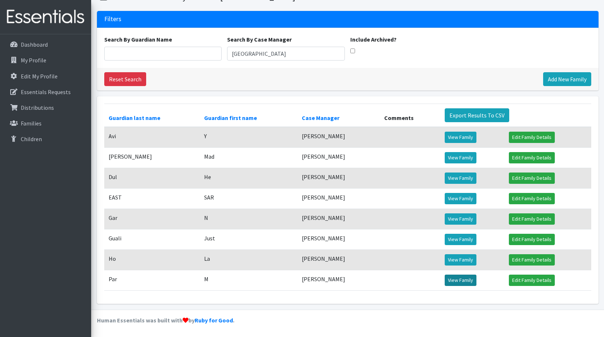
click at [462, 281] on link "View Family" at bounding box center [460, 279] width 32 height 11
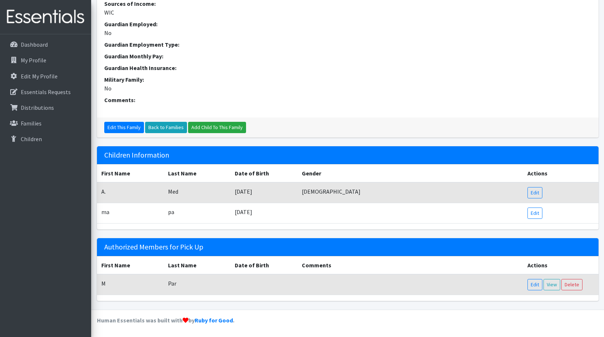
scroll to position [228, 0]
click at [536, 191] on link "Edit" at bounding box center [534, 192] width 15 height 11
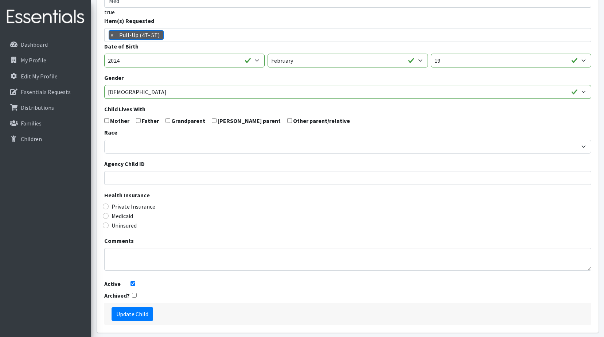
scroll to position [127, 0]
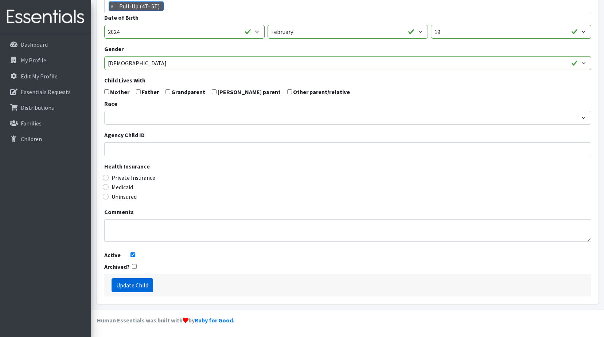
click at [137, 286] on input "Update Child" at bounding box center [132, 285] width 42 height 14
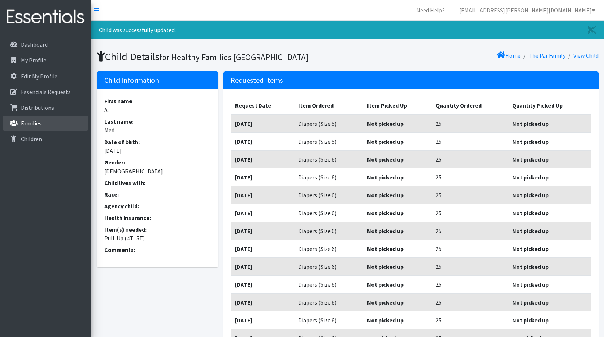
click at [47, 124] on link "Families" at bounding box center [45, 123] width 85 height 15
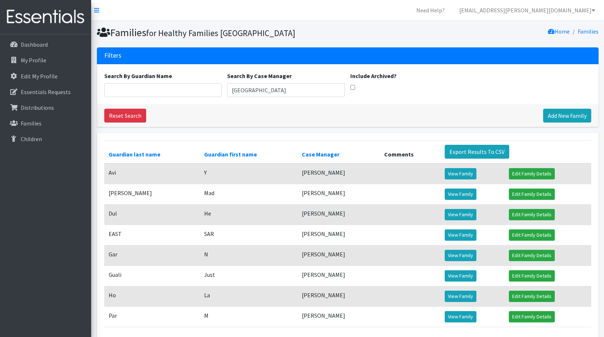
scroll to position [36, 0]
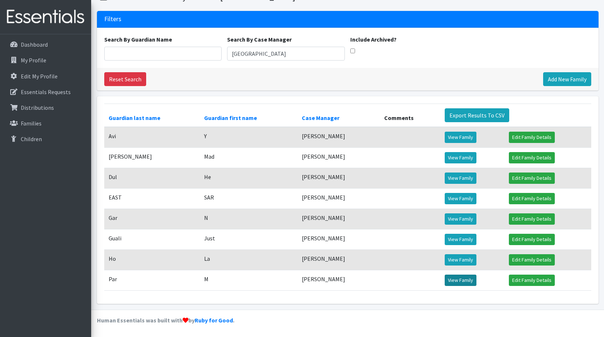
click at [451, 280] on link "View Family" at bounding box center [460, 279] width 32 height 11
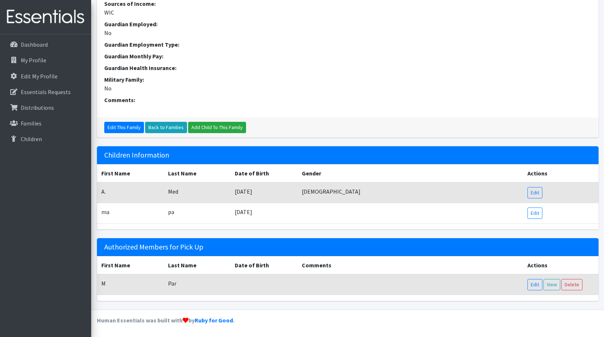
scroll to position [228, 0]
click at [538, 213] on link "Edit" at bounding box center [534, 212] width 15 height 11
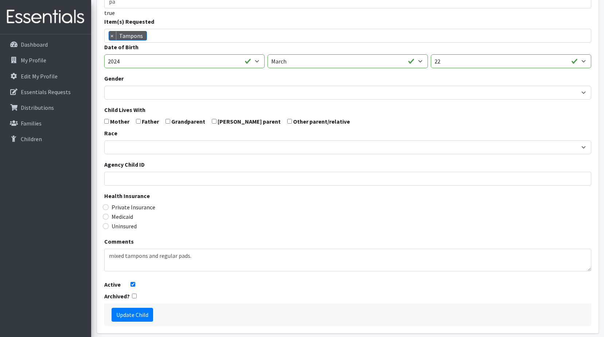
scroll to position [127, 0]
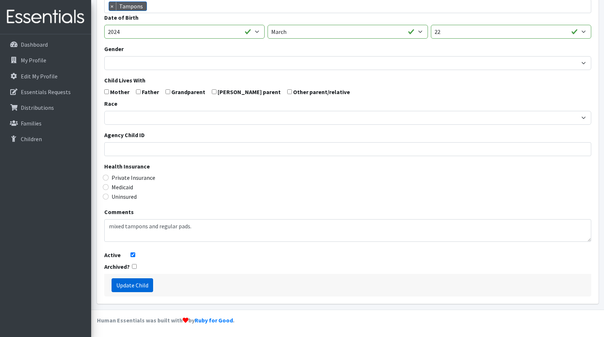
click at [142, 278] on input "Update Child" at bounding box center [132, 285] width 42 height 14
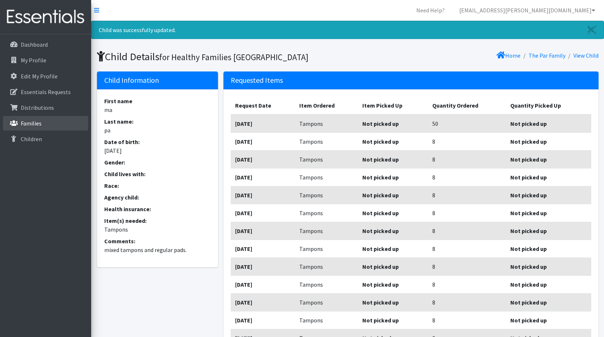
click at [47, 121] on link "Families" at bounding box center [45, 123] width 85 height 15
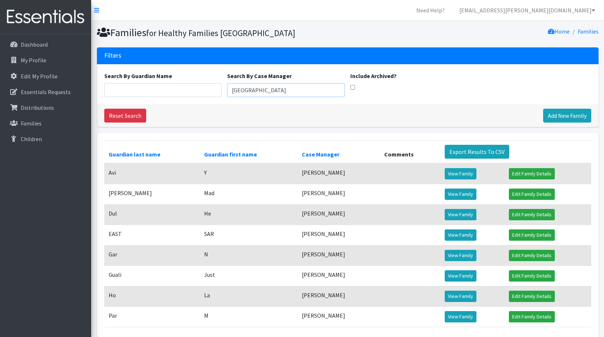
drag, startPoint x: 195, startPoint y: 88, endPoint x: 107, endPoint y: 85, distance: 87.8
click at [107, 85] on div "Search By Guardian Name Search By Case Manager [GEOGRAPHIC_DATA] Include Archiv…" at bounding box center [347, 84] width 492 height 26
type input "[PERSON_NAME]"
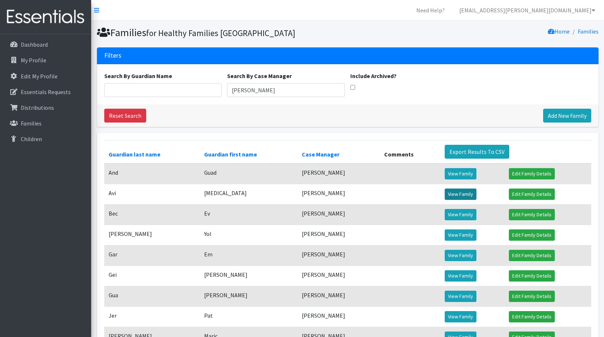
click at [467, 194] on link "View Family" at bounding box center [460, 193] width 32 height 11
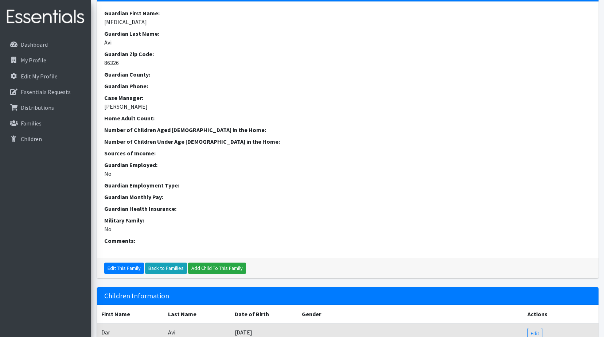
scroll to position [182, 0]
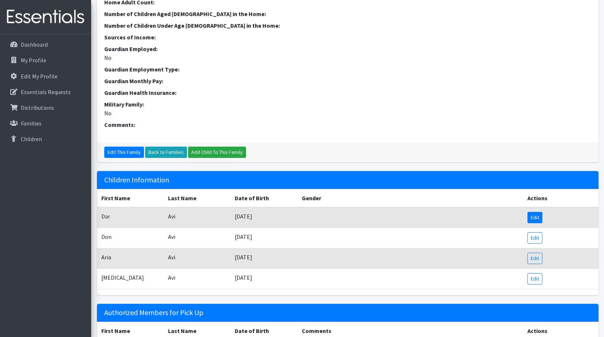
click at [537, 223] on link "Edit" at bounding box center [534, 217] width 15 height 11
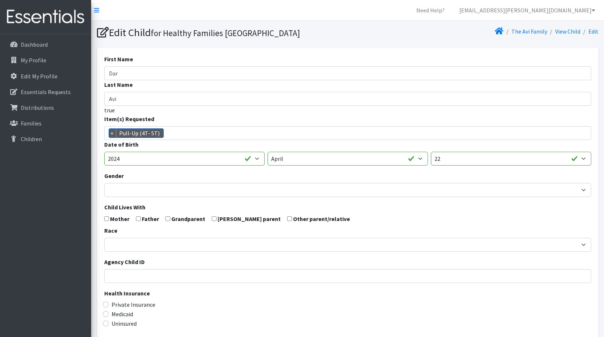
scroll to position [212, 0]
click at [49, 47] on link "Dashboard" at bounding box center [45, 44] width 85 height 15
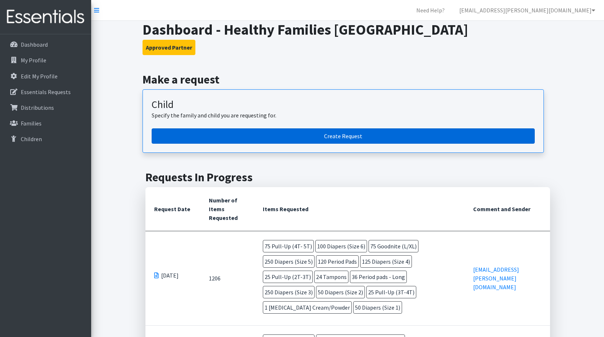
click at [374, 133] on link "Create Request" at bounding box center [343, 135] width 383 height 15
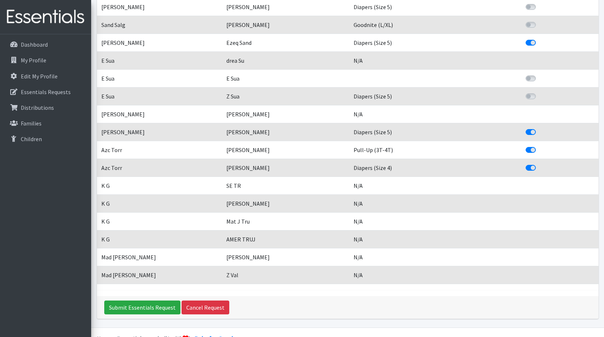
scroll to position [1522, 0]
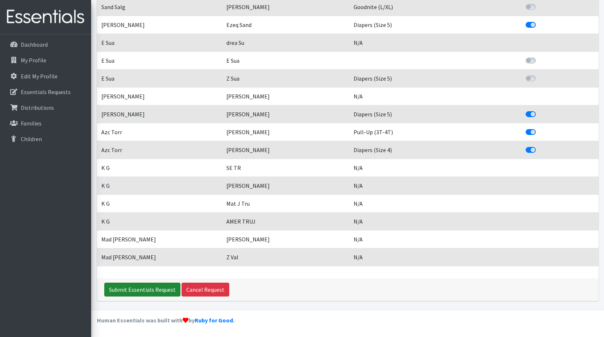
click at [120, 288] on input "Submit Essentials Request" at bounding box center [142, 289] width 76 height 14
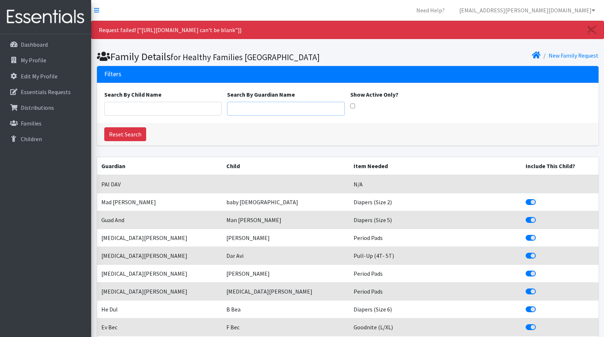
click at [303, 115] on input "Search By Guardian Name" at bounding box center [286, 109] width 118 height 14
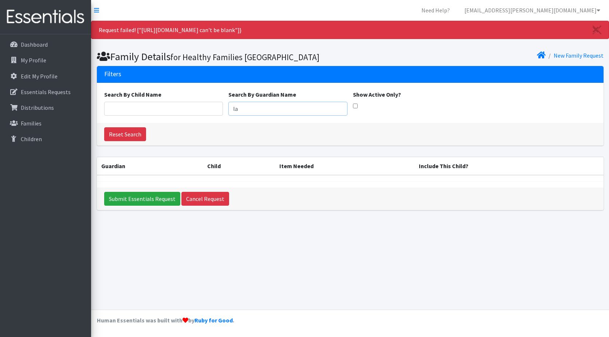
type input "l"
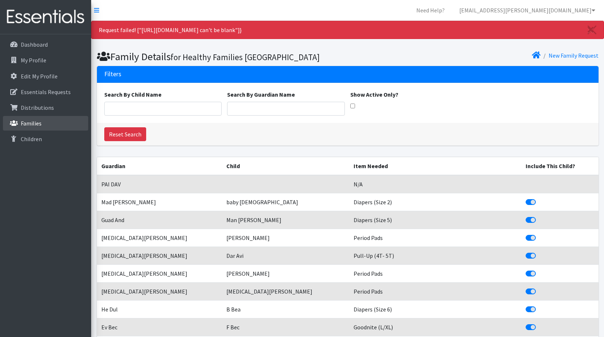
click at [44, 121] on link "Families" at bounding box center [45, 123] width 85 height 15
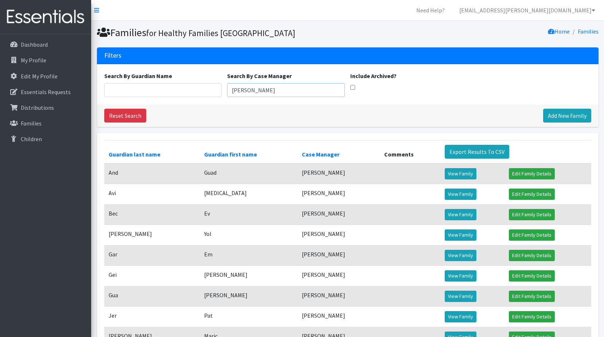
drag, startPoint x: 253, startPoint y: 93, endPoint x: 200, endPoint y: 86, distance: 54.0
click at [200, 86] on div "Search By Guardian Name Search By Case Manager laura Include Archived?" at bounding box center [347, 84] width 492 height 26
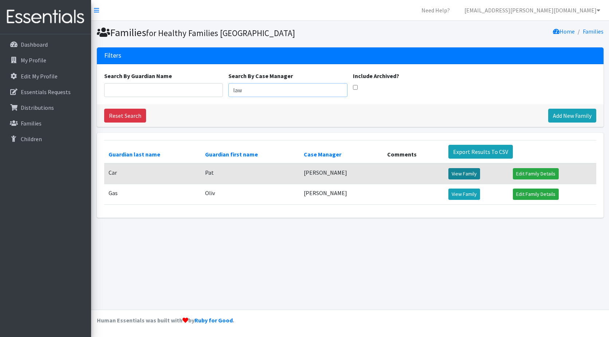
type input "law"
click at [460, 173] on link "View Family" at bounding box center [464, 173] width 32 height 11
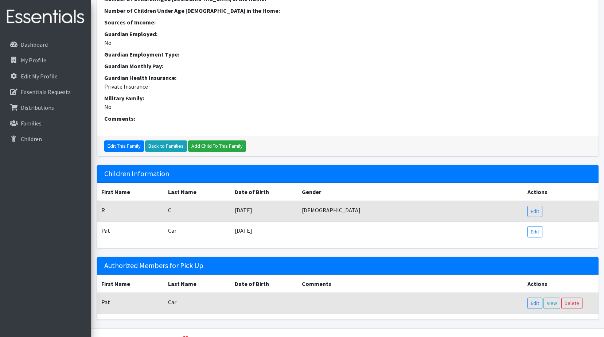
scroll to position [219, 0]
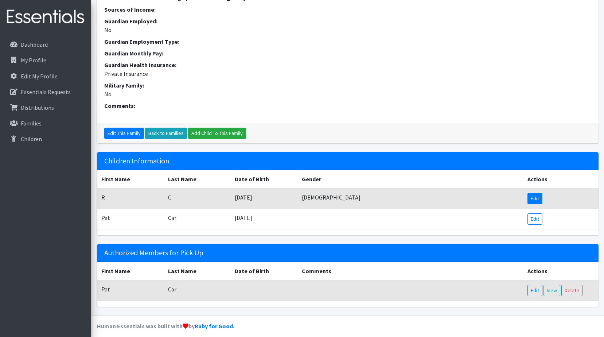
click at [530, 204] on link "Edit" at bounding box center [534, 198] width 15 height 11
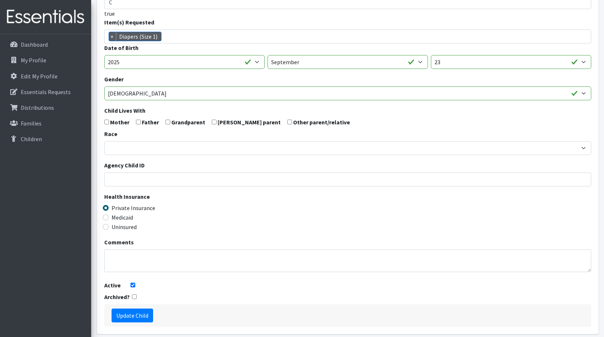
scroll to position [109, 0]
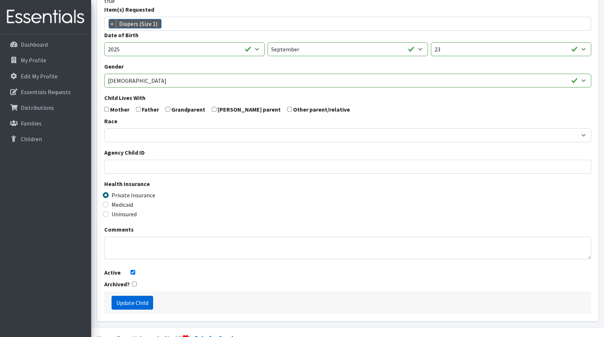
click at [141, 301] on input "Update Child" at bounding box center [132, 302] width 42 height 14
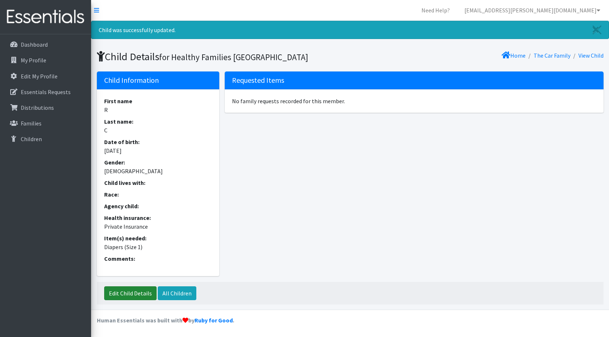
click at [138, 294] on link "Edit Child Details" at bounding box center [130, 293] width 52 height 14
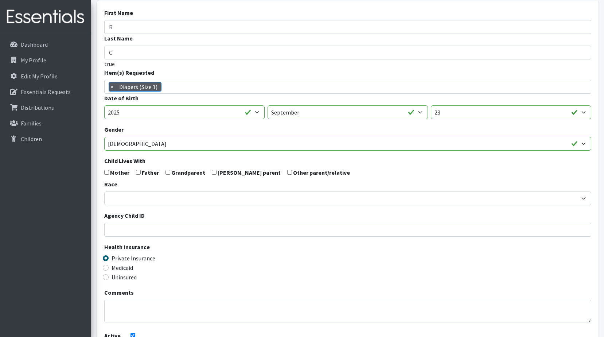
scroll to position [127, 0]
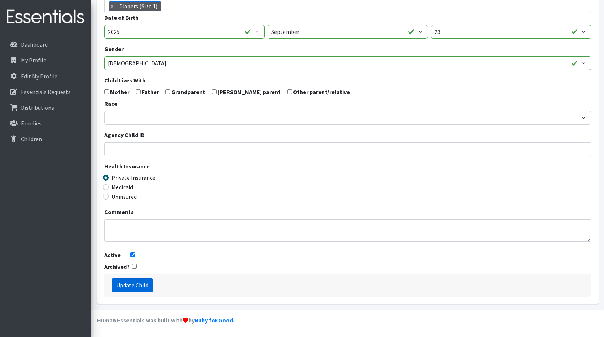
click at [145, 290] on input "Update Child" at bounding box center [132, 285] width 42 height 14
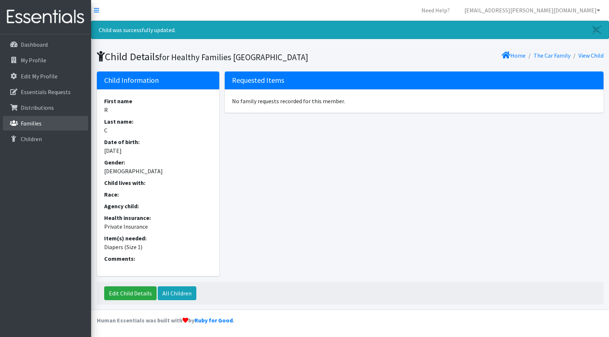
click at [26, 122] on p "Families" at bounding box center [31, 122] width 21 height 7
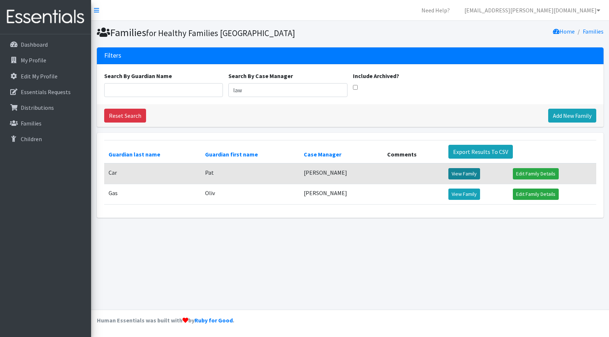
click at [465, 173] on link "View Family" at bounding box center [464, 173] width 32 height 11
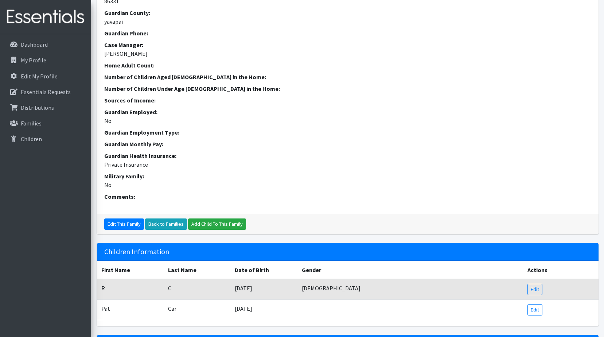
scroll to position [182, 0]
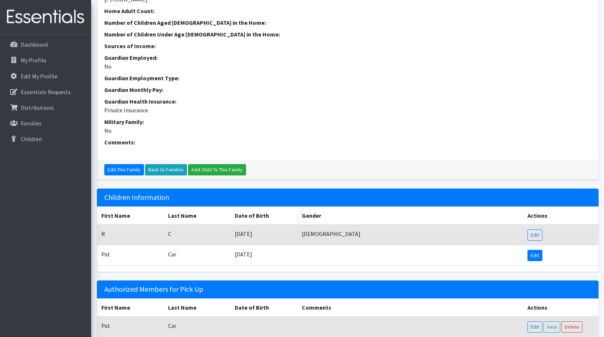
click at [534, 261] on link "Edit" at bounding box center [534, 255] width 15 height 11
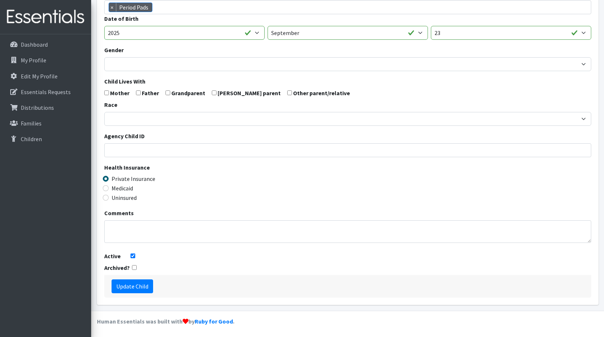
scroll to position [127, 0]
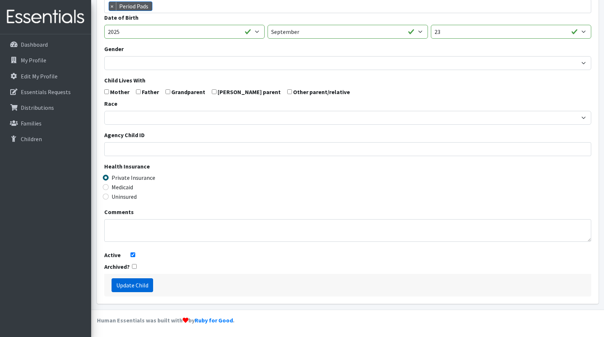
click at [142, 285] on input "Update Child" at bounding box center [132, 285] width 42 height 14
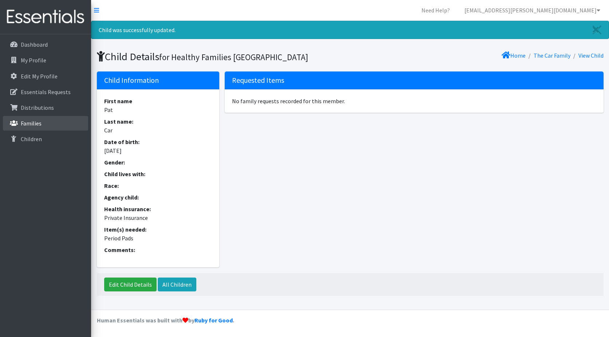
click at [52, 123] on link "Families" at bounding box center [45, 123] width 85 height 15
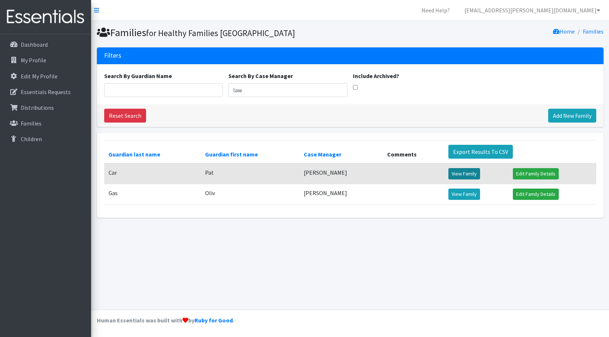
click at [453, 177] on link "View Family" at bounding box center [464, 173] width 32 height 11
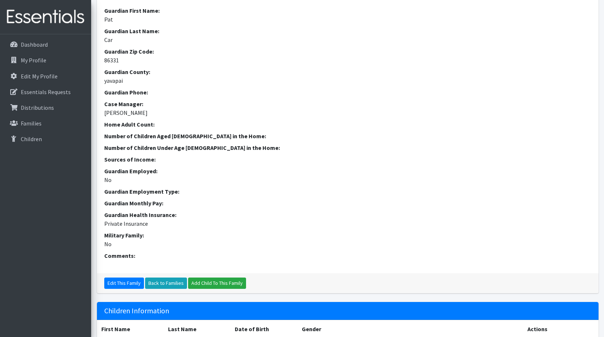
scroll to position [219, 0]
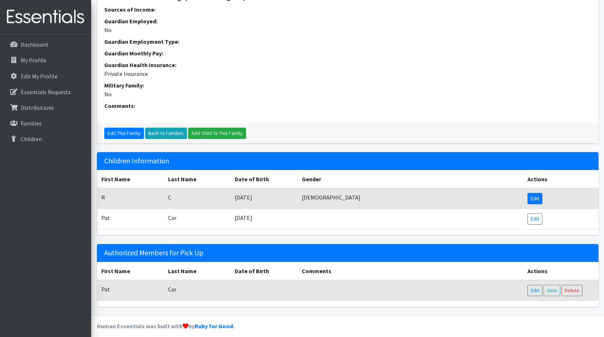
click at [536, 204] on link "Edit" at bounding box center [534, 198] width 15 height 11
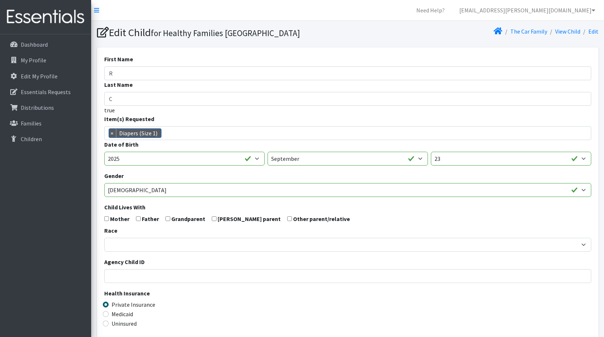
scroll to position [74, 0]
click at [159, 66] on input "R" at bounding box center [347, 73] width 487 height 14
click at [239, 68] on input "Rio" at bounding box center [347, 73] width 487 height 14
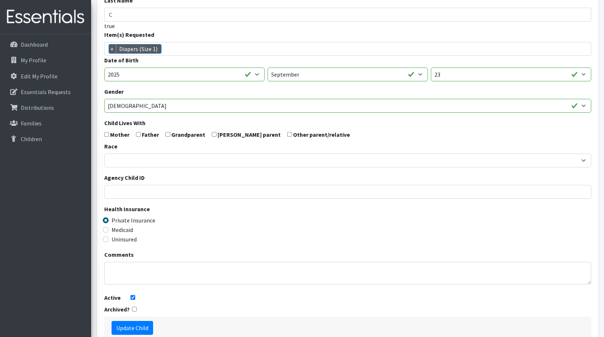
scroll to position [17, 0]
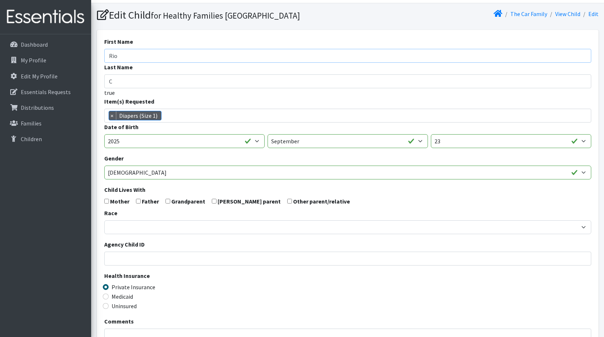
type input "Rio"
click at [147, 83] on input "C" at bounding box center [347, 81] width 487 height 14
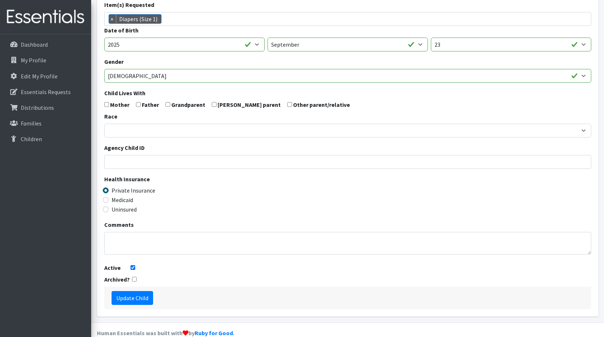
scroll to position [127, 0]
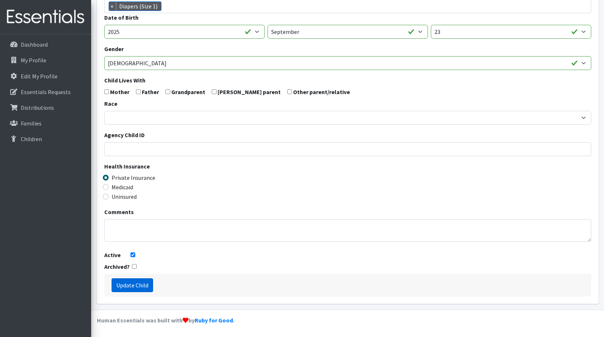
type input "Car"
click at [147, 286] on input "Update Child" at bounding box center [132, 285] width 42 height 14
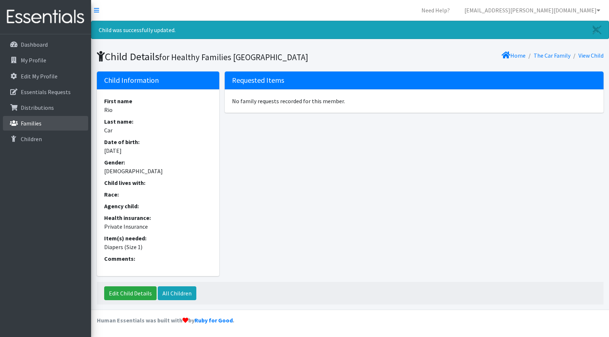
click at [35, 122] on p "Families" at bounding box center [31, 122] width 21 height 7
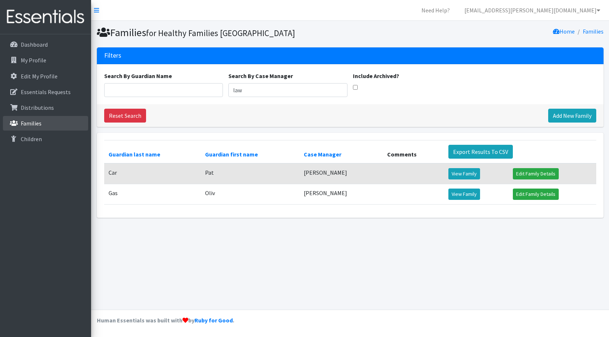
click at [36, 124] on p "Families" at bounding box center [31, 122] width 21 height 7
click at [453, 196] on link "View Family" at bounding box center [464, 193] width 32 height 11
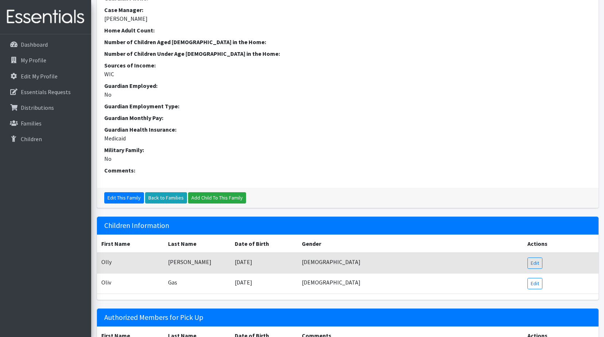
scroll to position [219, 0]
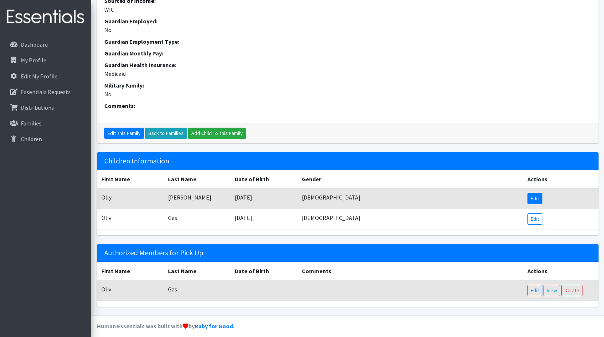
click at [539, 204] on link "Edit" at bounding box center [534, 198] width 15 height 11
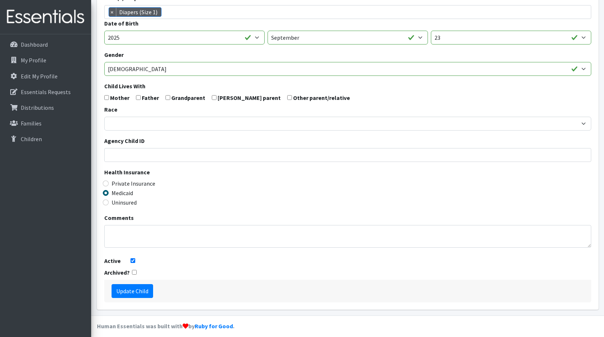
scroll to position [127, 0]
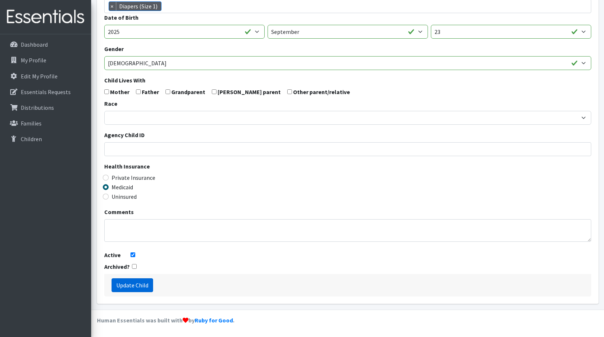
click at [118, 289] on input "Update Child" at bounding box center [132, 285] width 42 height 14
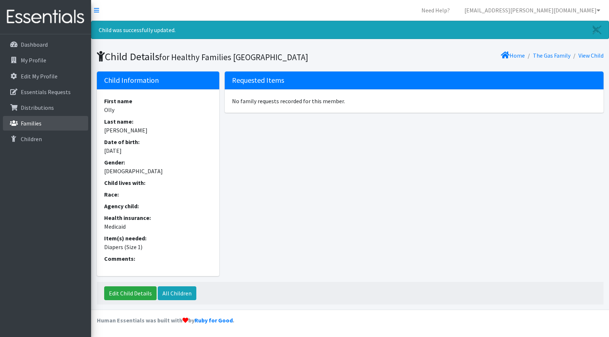
click at [29, 121] on p "Families" at bounding box center [31, 122] width 21 height 7
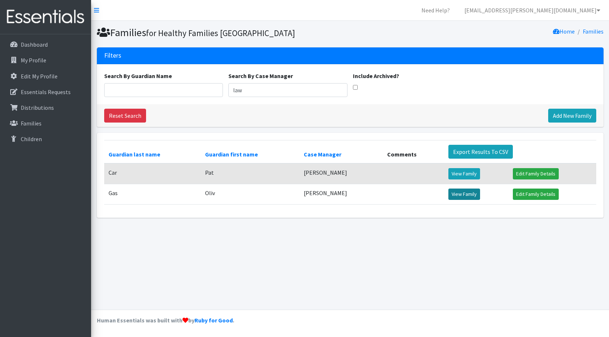
click at [460, 193] on link "View Family" at bounding box center [464, 193] width 32 height 11
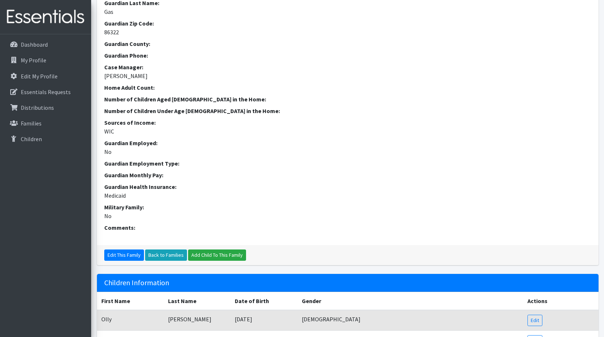
scroll to position [219, 0]
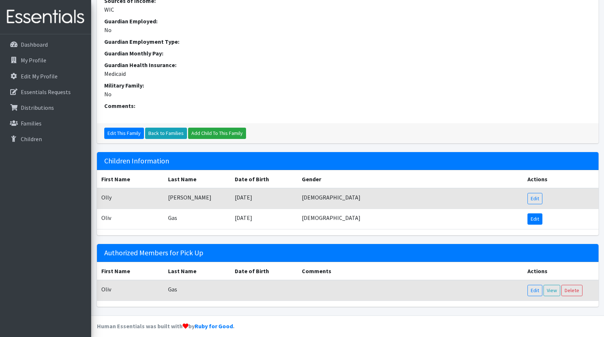
click at [536, 224] on link "Edit" at bounding box center [534, 218] width 15 height 11
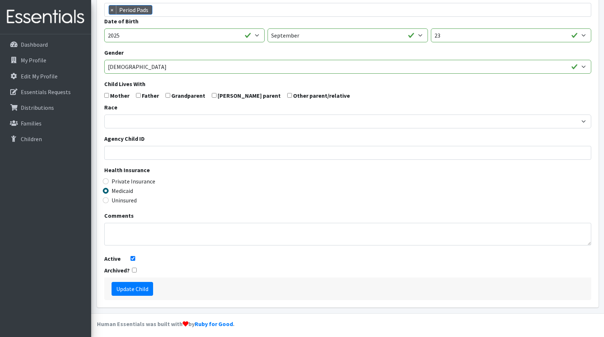
scroll to position [127, 0]
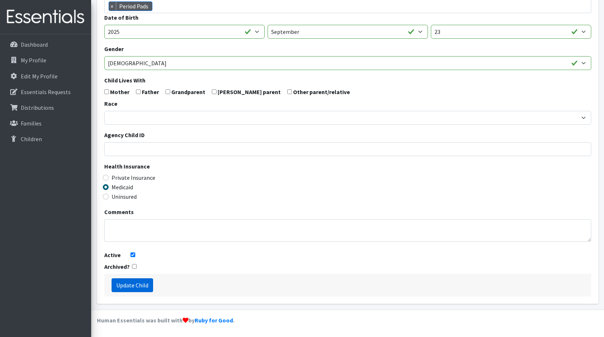
click at [135, 287] on input "Update Child" at bounding box center [132, 285] width 42 height 14
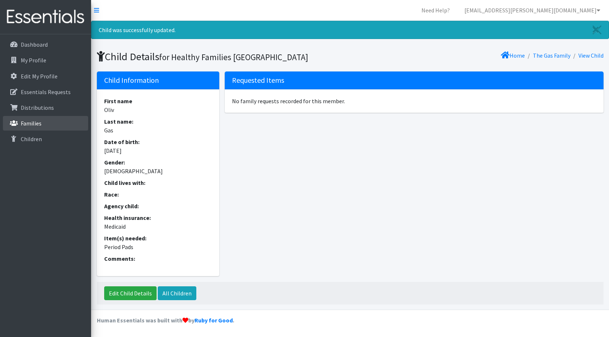
click at [44, 120] on link "Families" at bounding box center [45, 123] width 85 height 15
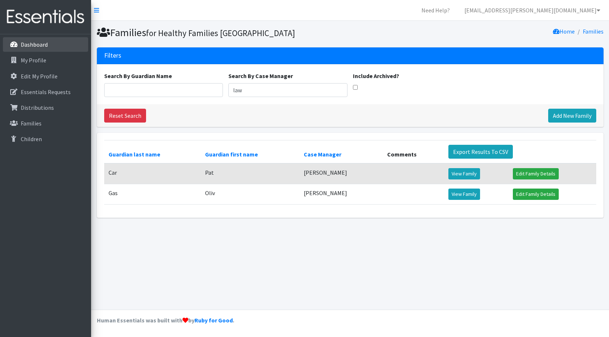
click at [36, 44] on p "Dashboard" at bounding box center [34, 44] width 27 height 7
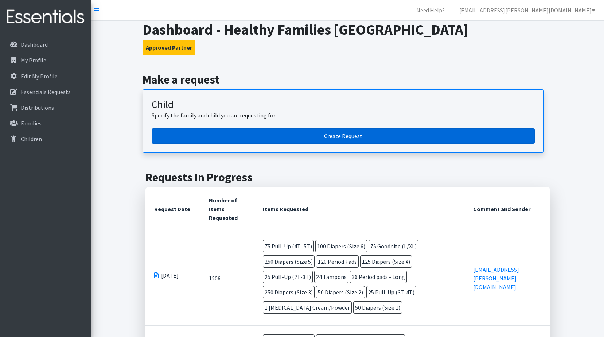
drag, startPoint x: 327, startPoint y: 132, endPoint x: 336, endPoint y: 136, distance: 9.5
click at [327, 132] on link "Create Request" at bounding box center [343, 135] width 383 height 15
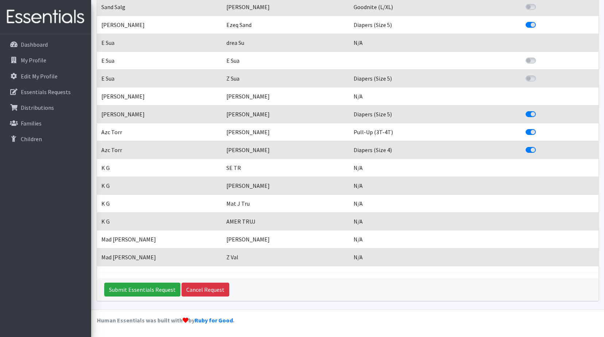
scroll to position [1522, 0]
click at [142, 290] on input "Submit Essentials Request" at bounding box center [142, 289] width 76 height 14
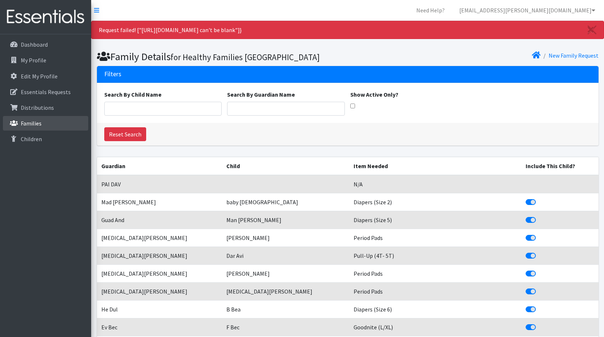
click at [29, 117] on link "Families" at bounding box center [45, 123] width 85 height 15
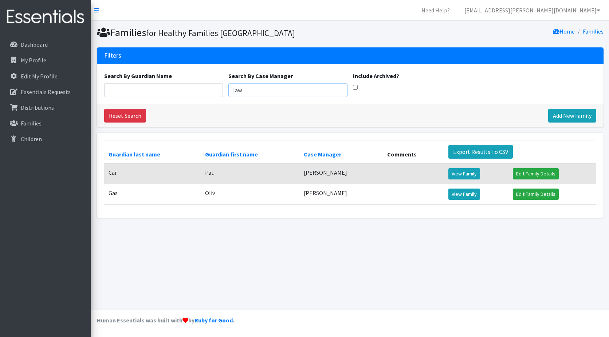
click at [309, 84] on input "law" at bounding box center [287, 90] width 119 height 14
click at [454, 173] on link "View Family" at bounding box center [464, 173] width 32 height 11
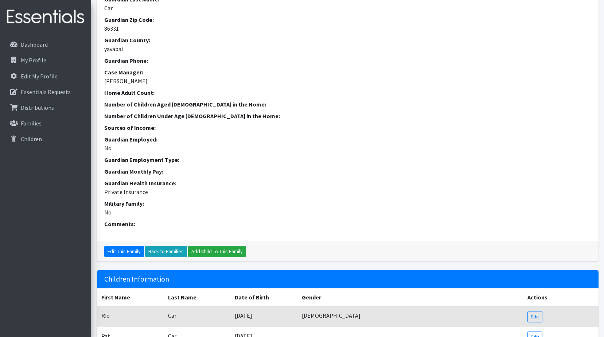
scroll to position [219, 0]
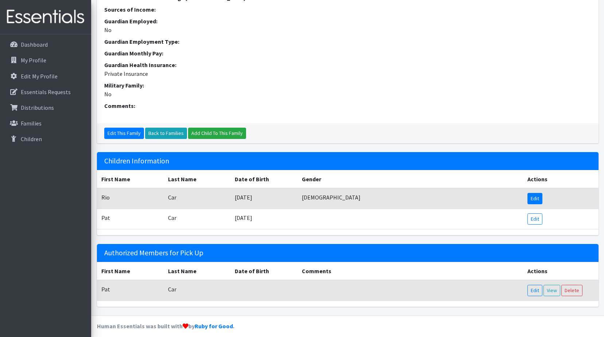
click at [536, 204] on link "Edit" at bounding box center [534, 198] width 15 height 11
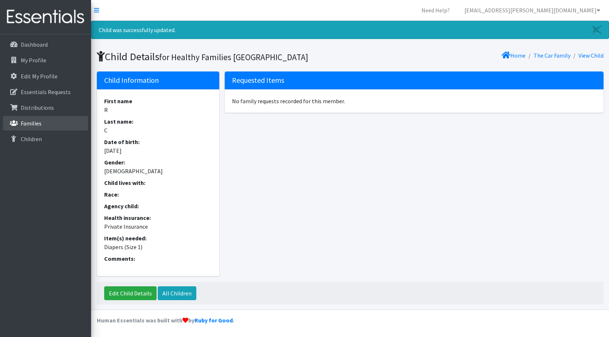
click at [21, 121] on p "Families" at bounding box center [31, 122] width 21 height 7
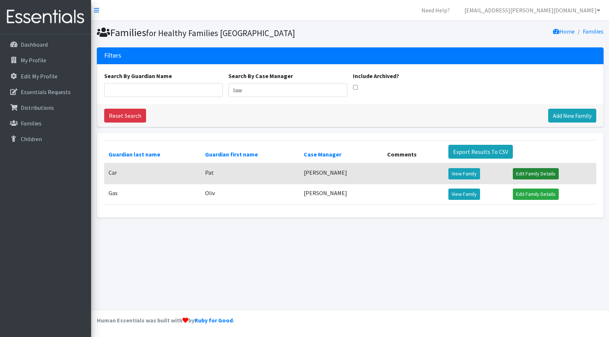
click at [531, 173] on link "Edit Family Details" at bounding box center [536, 173] width 46 height 11
click at [532, 174] on link "Edit Family Details" at bounding box center [536, 173] width 46 height 11
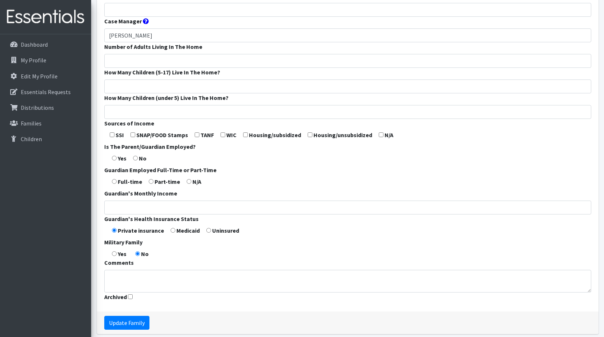
scroll to position [213, 0]
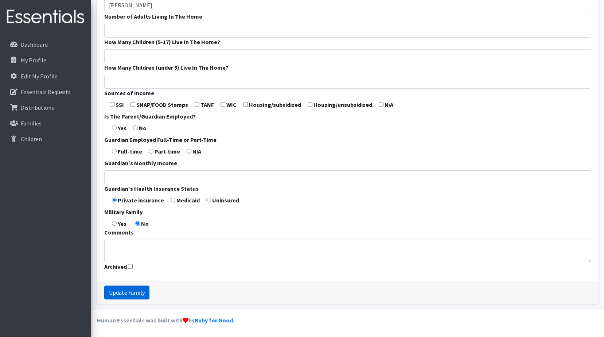
click input "Update Family"
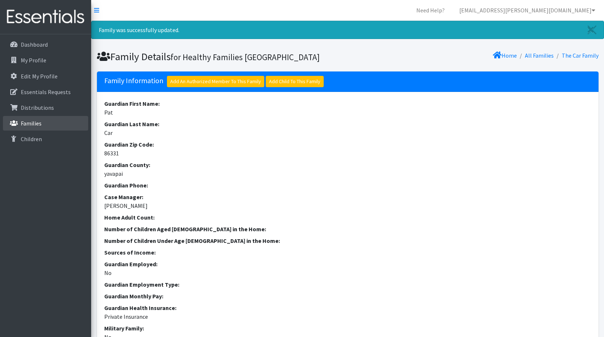
click at [57, 128] on link "Families" at bounding box center [45, 123] width 85 height 15
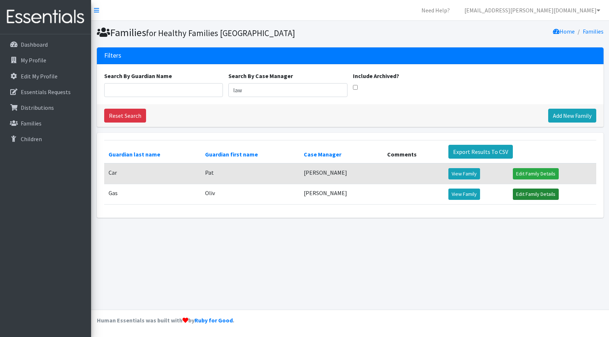
click at [527, 196] on link "Edit Family Details" at bounding box center [536, 193] width 46 height 11
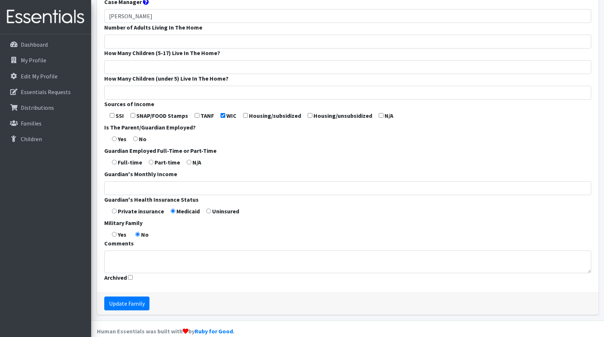
scroll to position [213, 0]
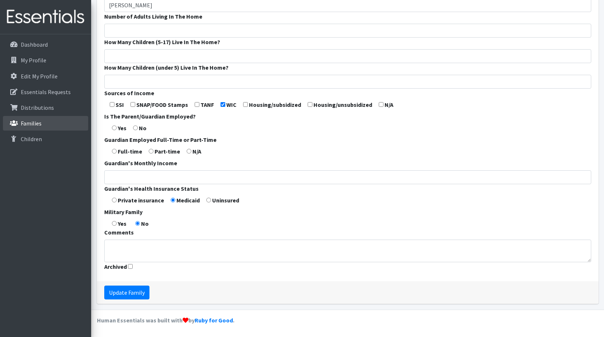
drag, startPoint x: 32, startPoint y: 121, endPoint x: 44, endPoint y: 126, distance: 12.5
click at [32, 121] on p "Families" at bounding box center [31, 122] width 21 height 7
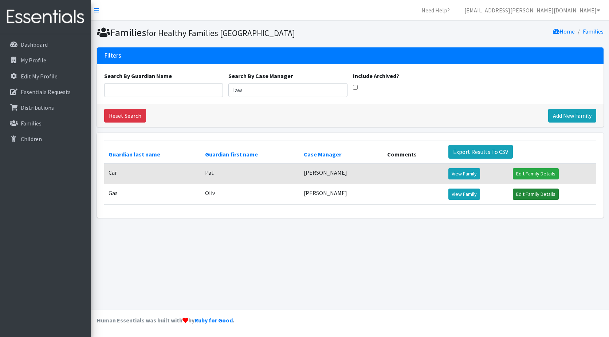
click at [532, 192] on link "Edit Family Details" at bounding box center [536, 193] width 46 height 11
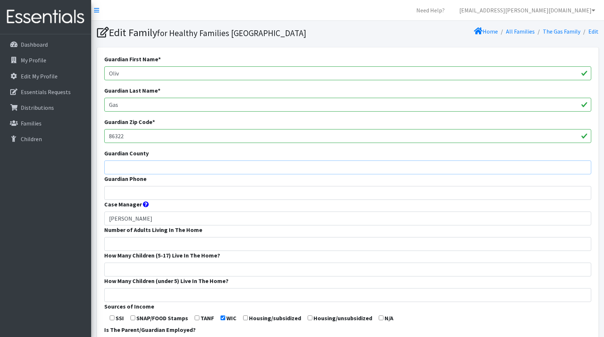
click at [143, 162] on input "Guardian County" at bounding box center [347, 167] width 487 height 14
type input "yavapai"
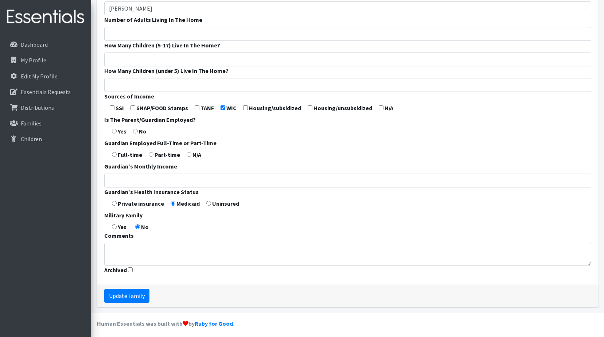
scroll to position [213, 0]
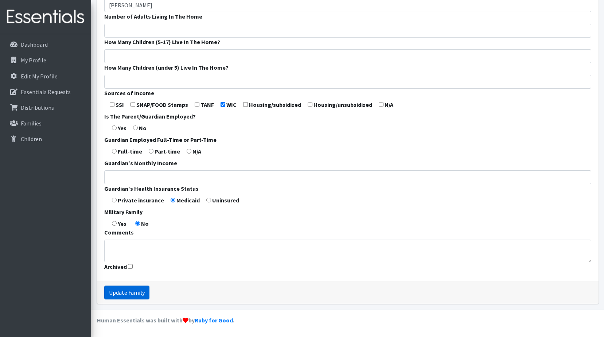
click at [138, 293] on input "Update Family" at bounding box center [126, 292] width 45 height 14
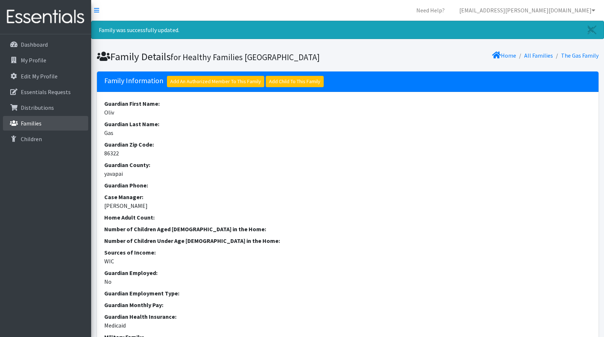
click at [43, 124] on link "Families" at bounding box center [45, 123] width 85 height 15
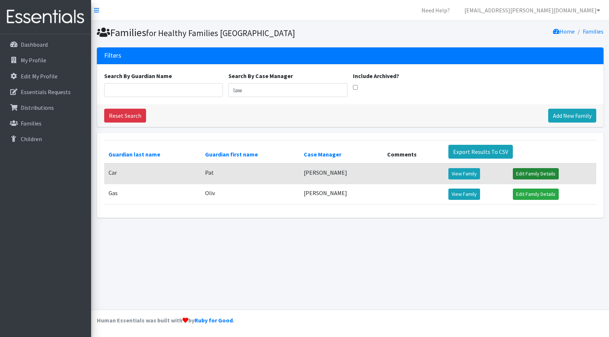
click at [537, 173] on link "Edit Family Details" at bounding box center [536, 173] width 46 height 11
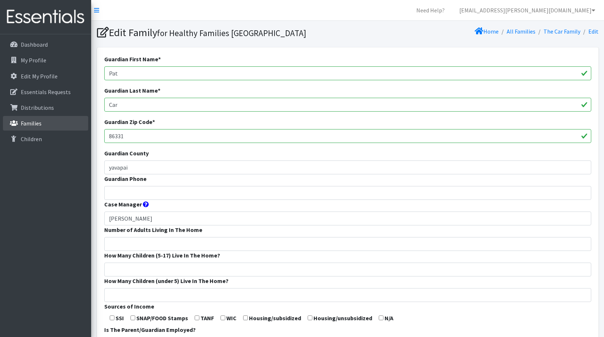
click at [38, 127] on link "Families" at bounding box center [45, 123] width 85 height 15
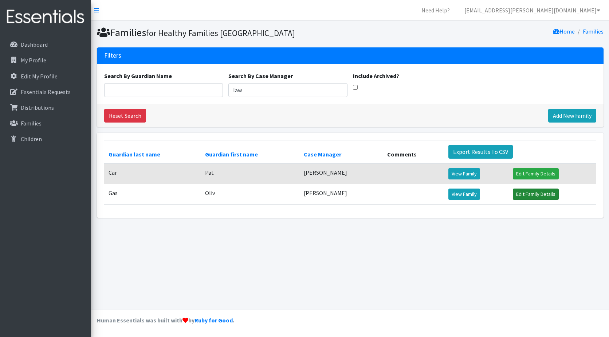
click at [522, 191] on link "Edit Family Details" at bounding box center [536, 193] width 46 height 11
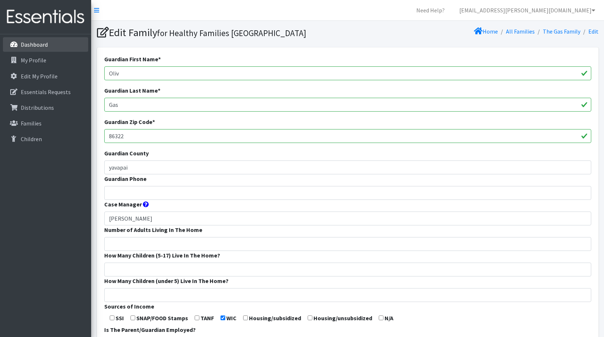
click at [38, 48] on p "Dashboard" at bounding box center [34, 44] width 27 height 7
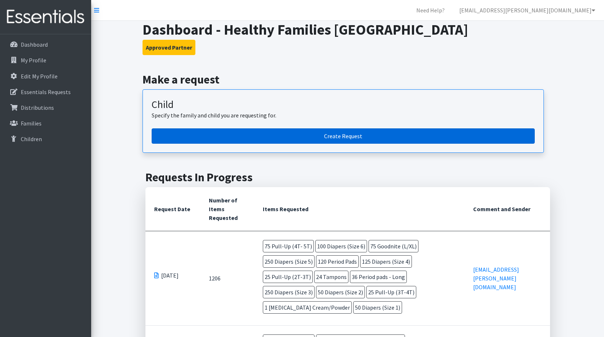
click at [313, 137] on link "Create Request" at bounding box center [343, 135] width 383 height 15
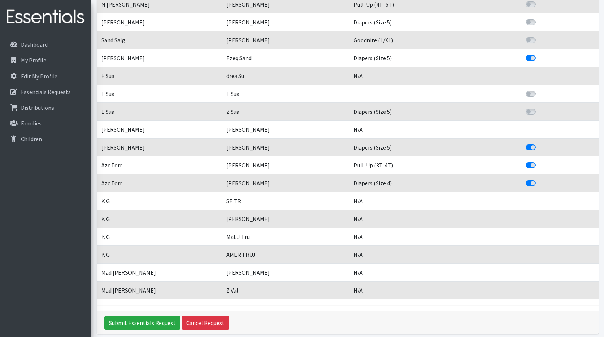
scroll to position [1522, 0]
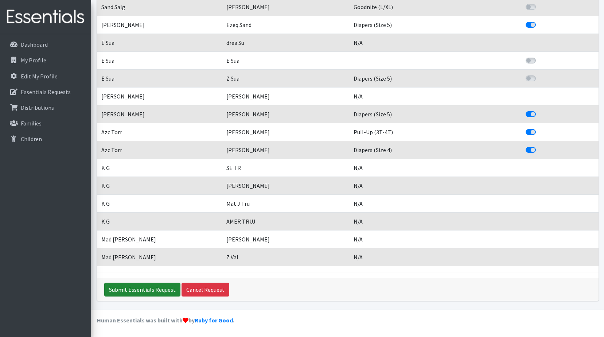
click at [125, 288] on input "Submit Essentials Request" at bounding box center [142, 289] width 76 height 14
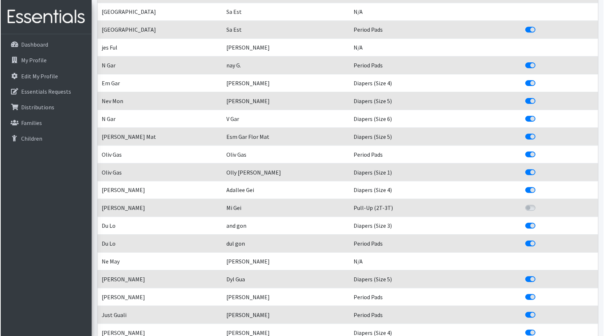
scroll to position [583, 0]
